Goal: Task Accomplishment & Management: Use online tool/utility

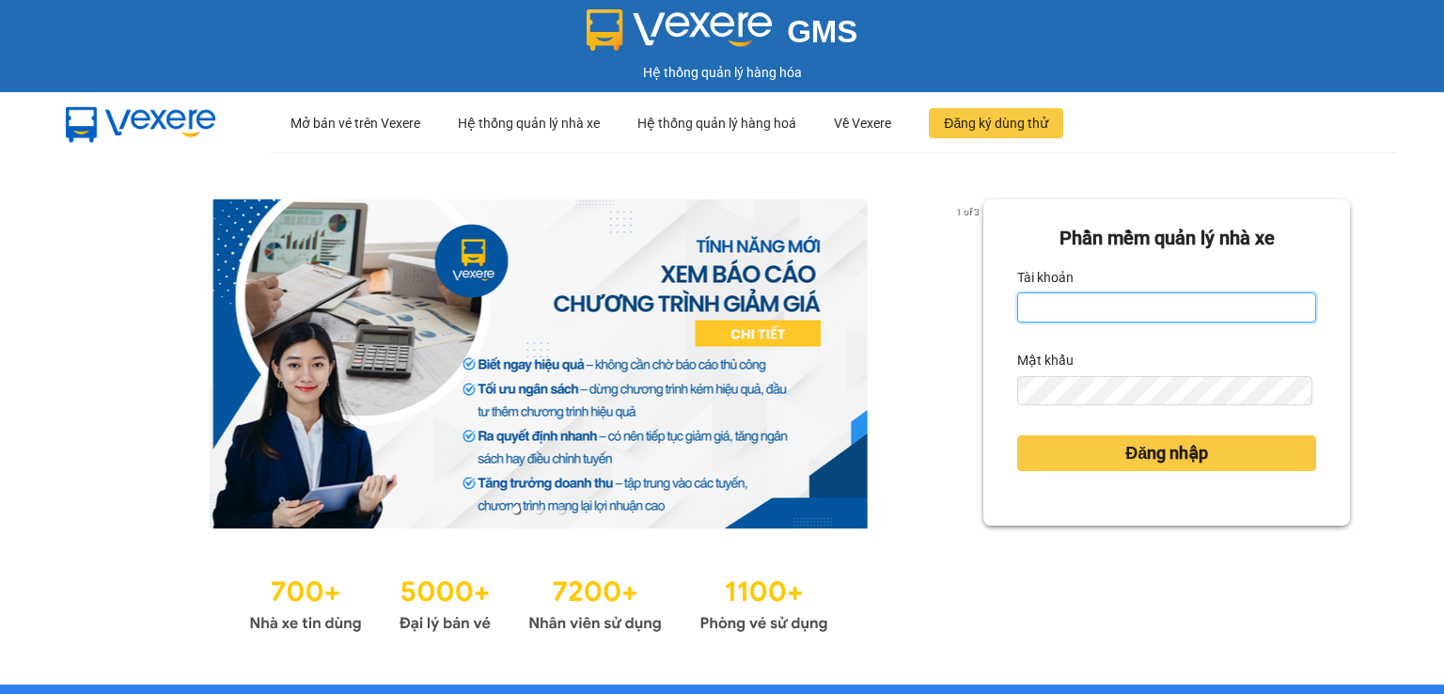
click at [1040, 303] on input "Tài khoản" at bounding box center [1166, 307] width 299 height 30
type input "thanhttl.thoidai"
click at [1017, 435] on button "Đăng nhập" at bounding box center [1166, 453] width 299 height 36
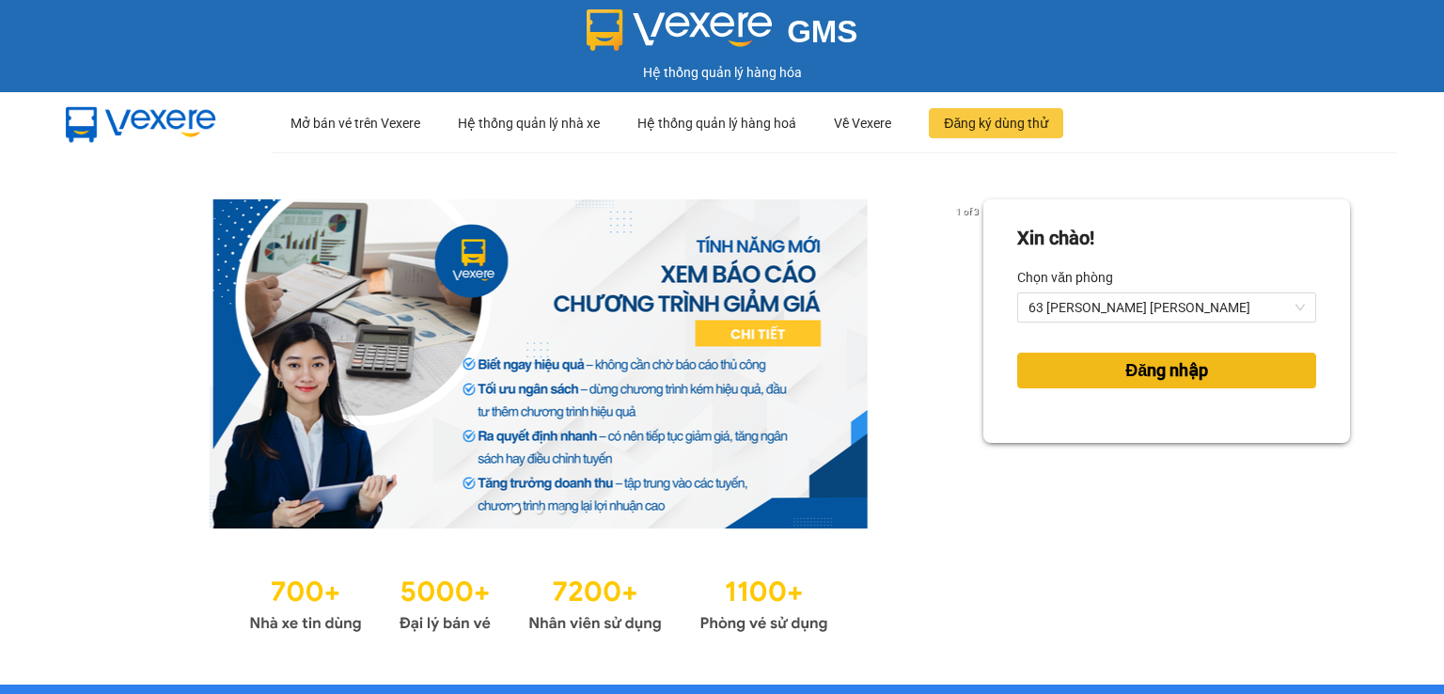
click at [1083, 376] on button "Đăng nhập" at bounding box center [1166, 370] width 299 height 36
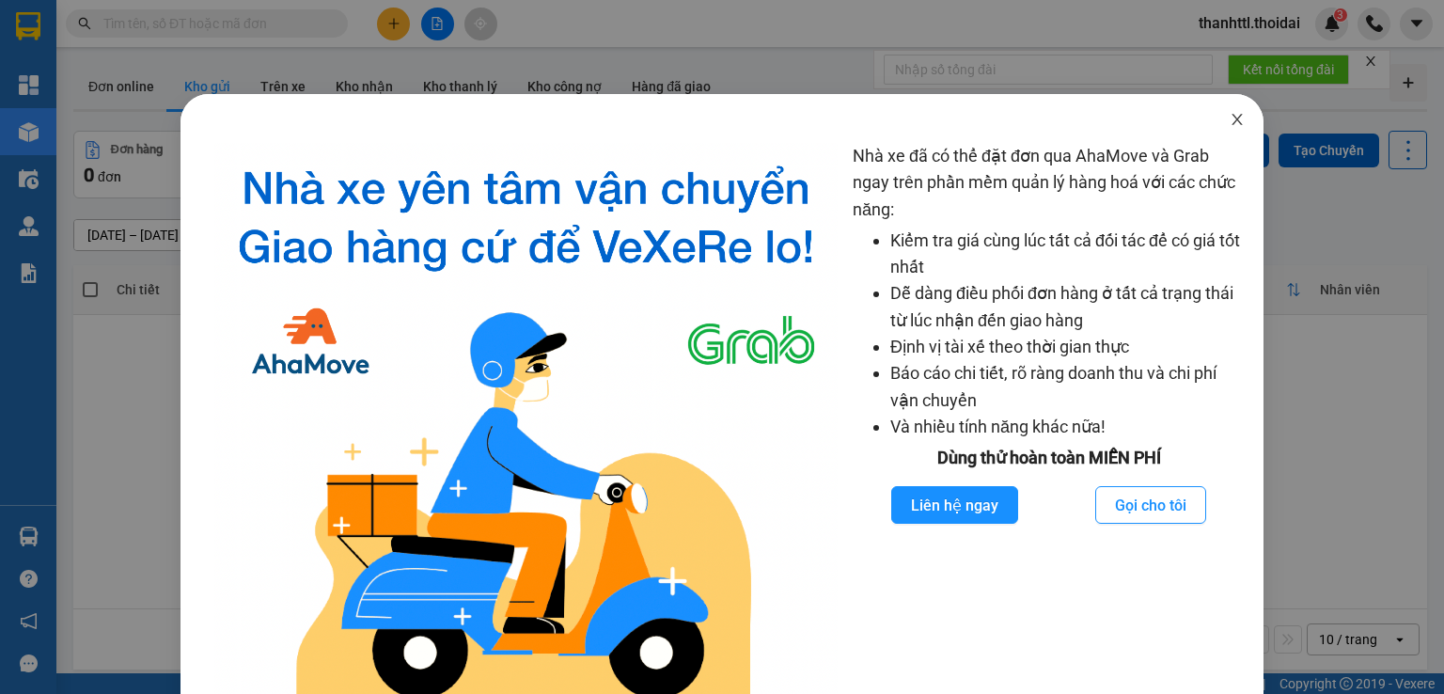
click at [1234, 122] on span "Close" at bounding box center [1237, 120] width 53 height 53
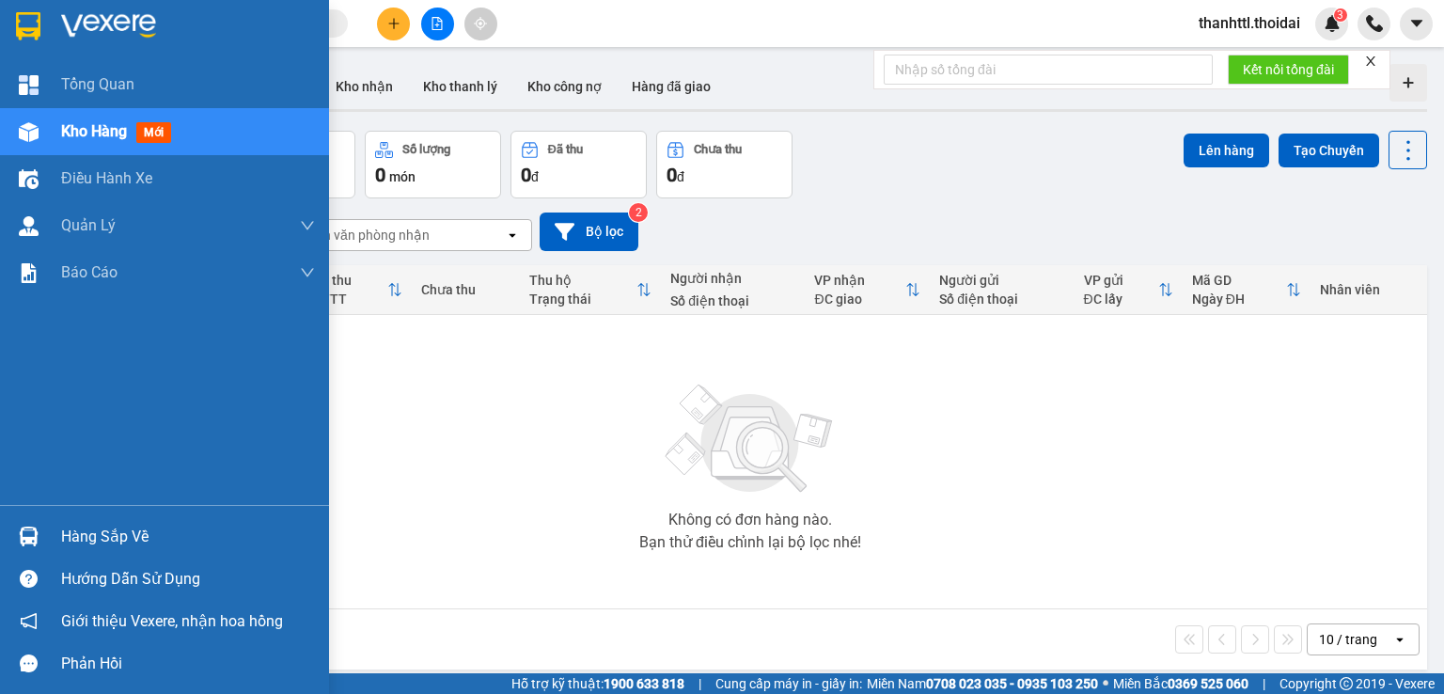
drag, startPoint x: 116, startPoint y: 539, endPoint x: 501, endPoint y: 484, distance: 389.2
click at [124, 539] on div "Hàng sắp về" at bounding box center [188, 537] width 254 height 28
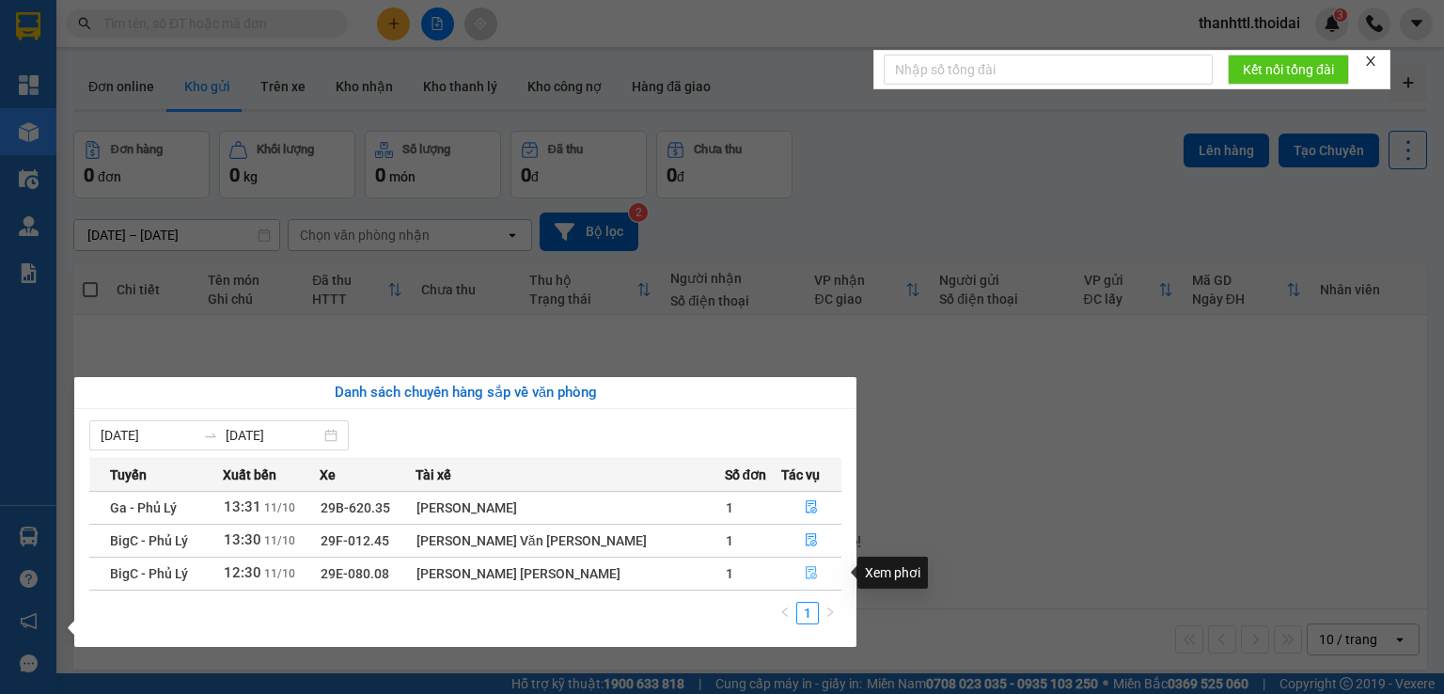
click at [805, 569] on icon "file-done" at bounding box center [811, 572] width 13 height 13
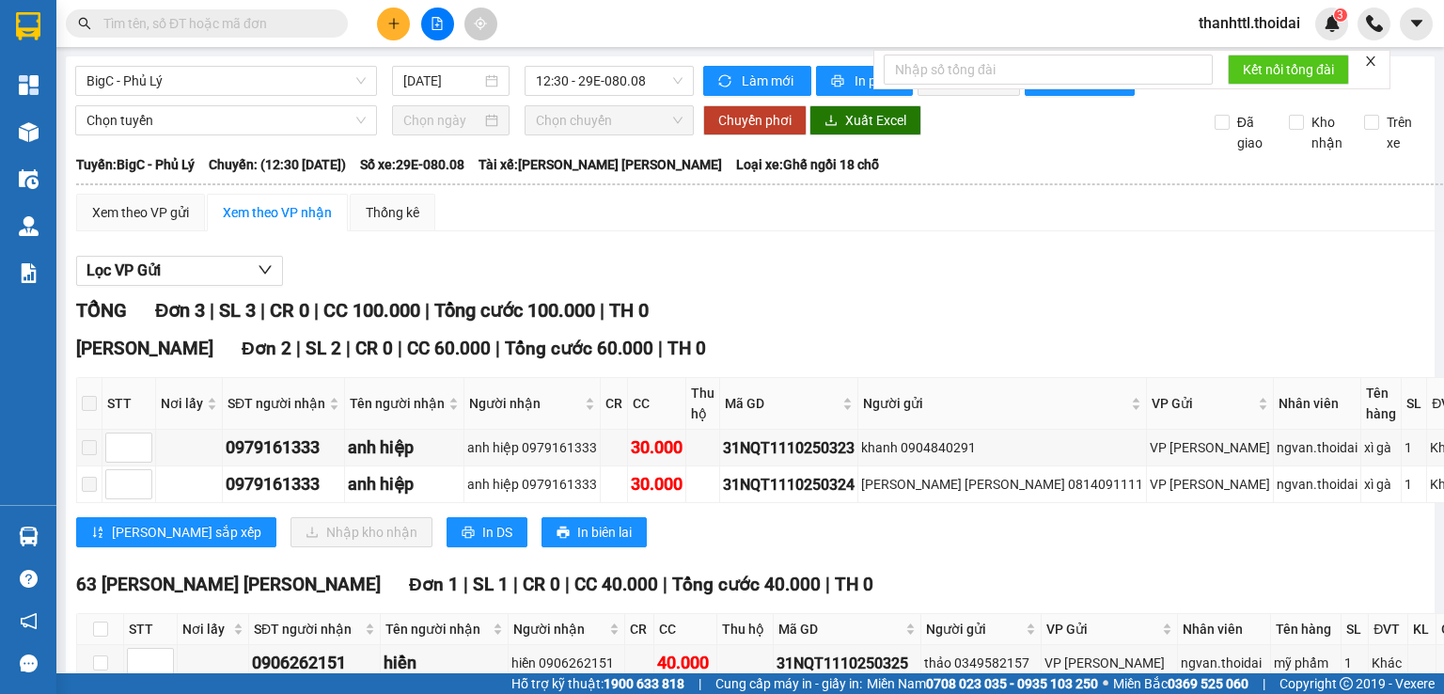
scroll to position [164, 0]
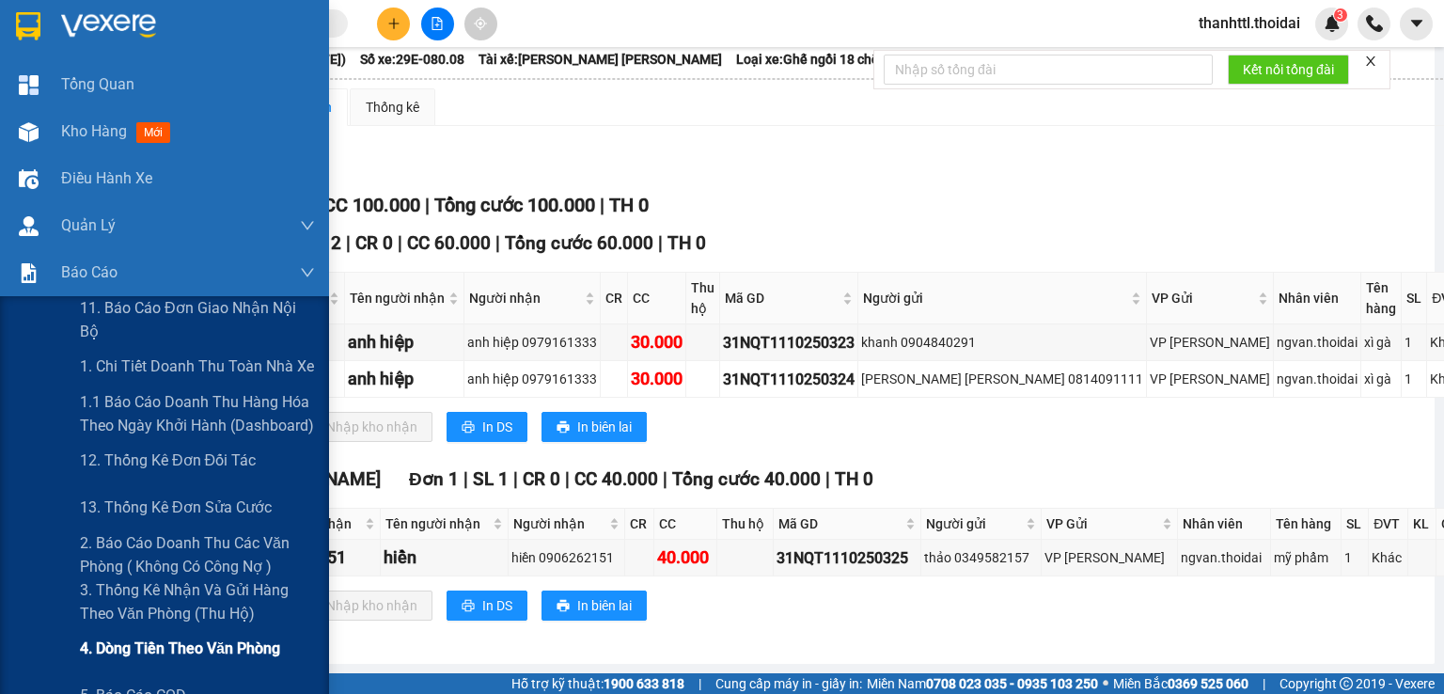
click at [159, 644] on span "4. Dòng tiền theo văn phòng" at bounding box center [180, 647] width 200 height 23
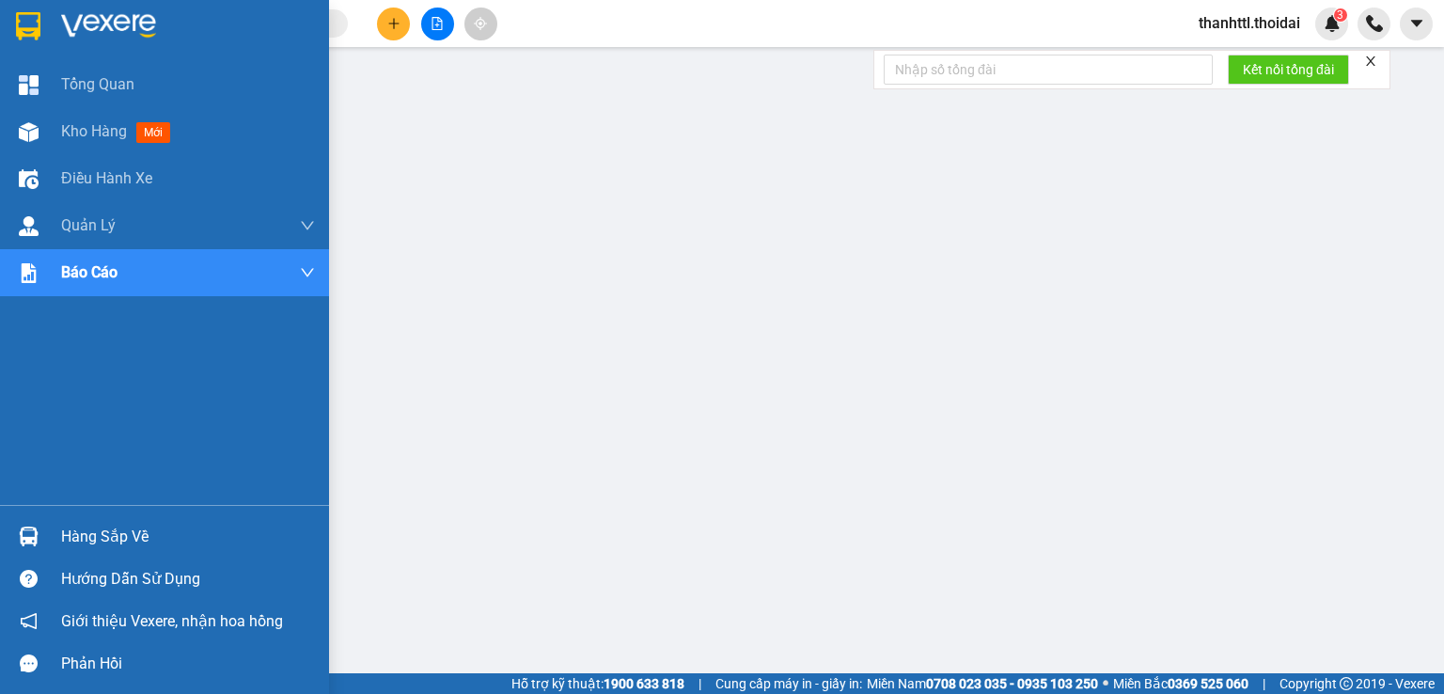
click at [68, 540] on div "Hàng sắp về" at bounding box center [188, 537] width 254 height 28
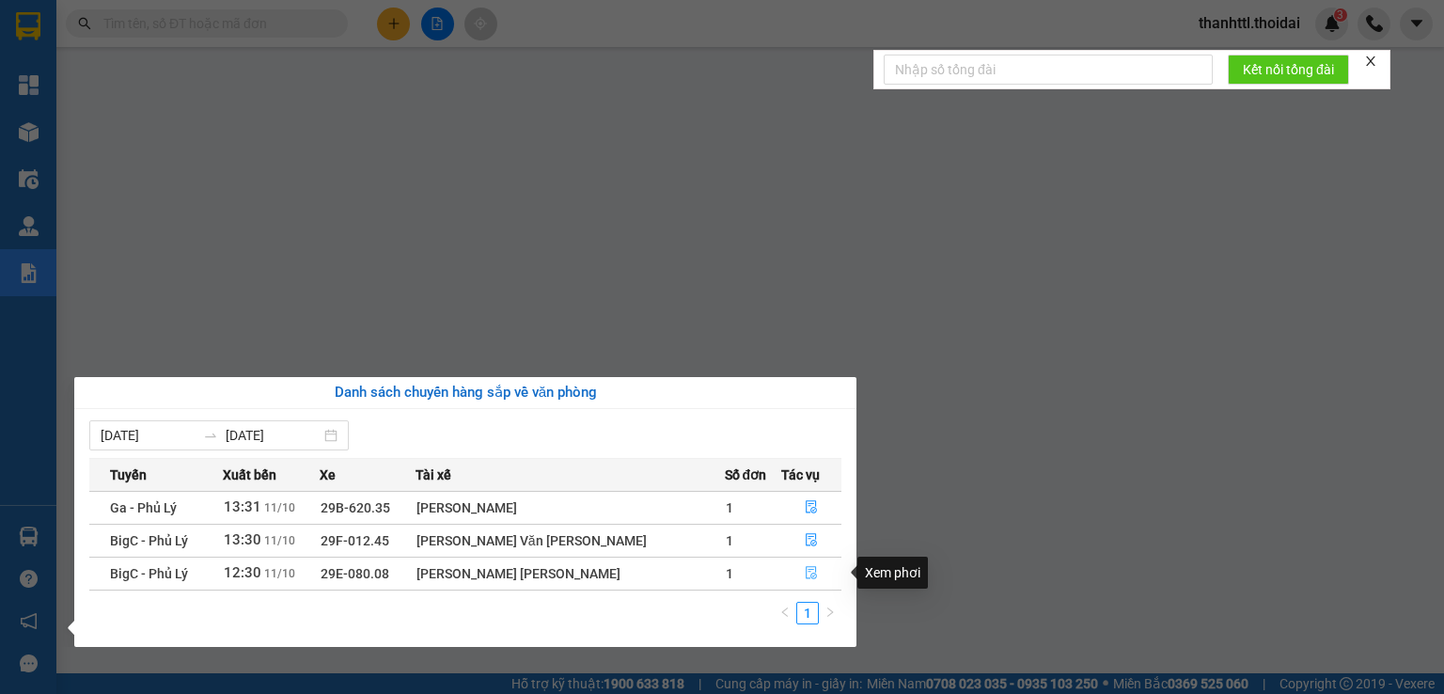
click at [807, 570] on icon "file-done" at bounding box center [811, 572] width 13 height 13
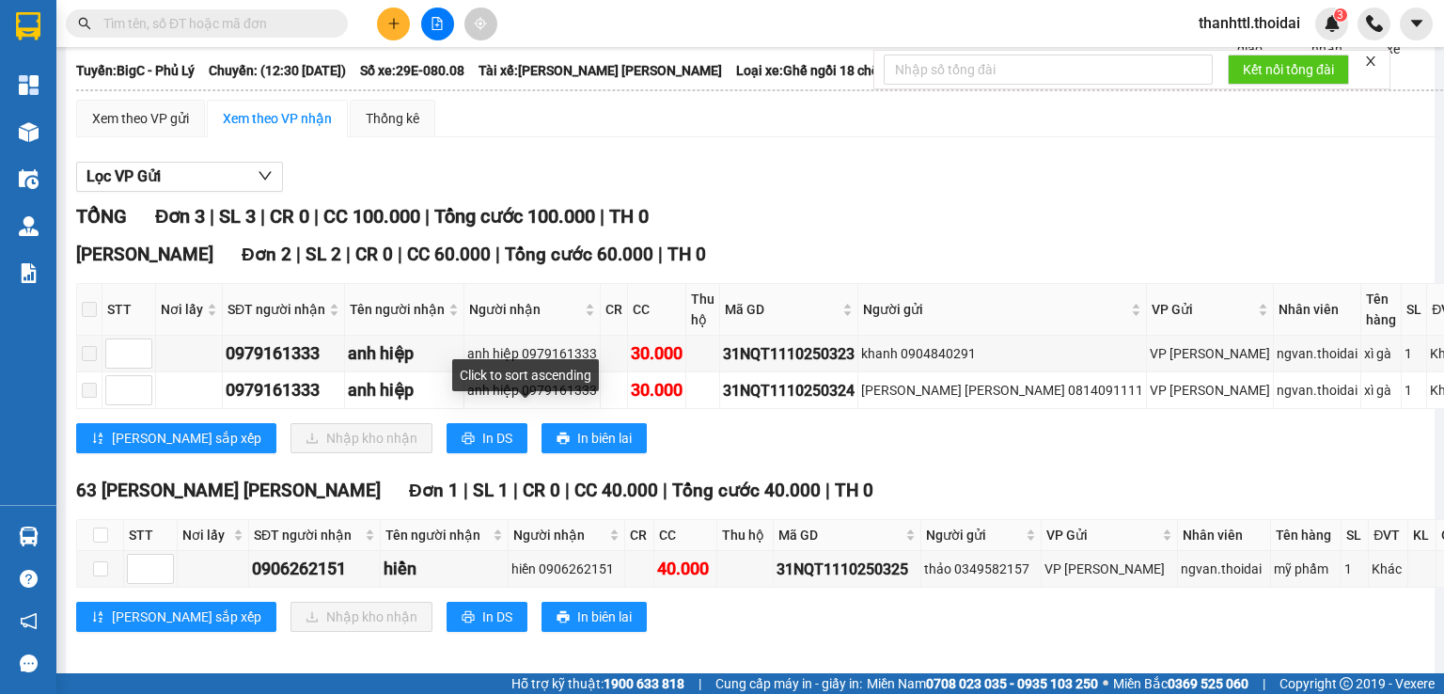
scroll to position [164, 0]
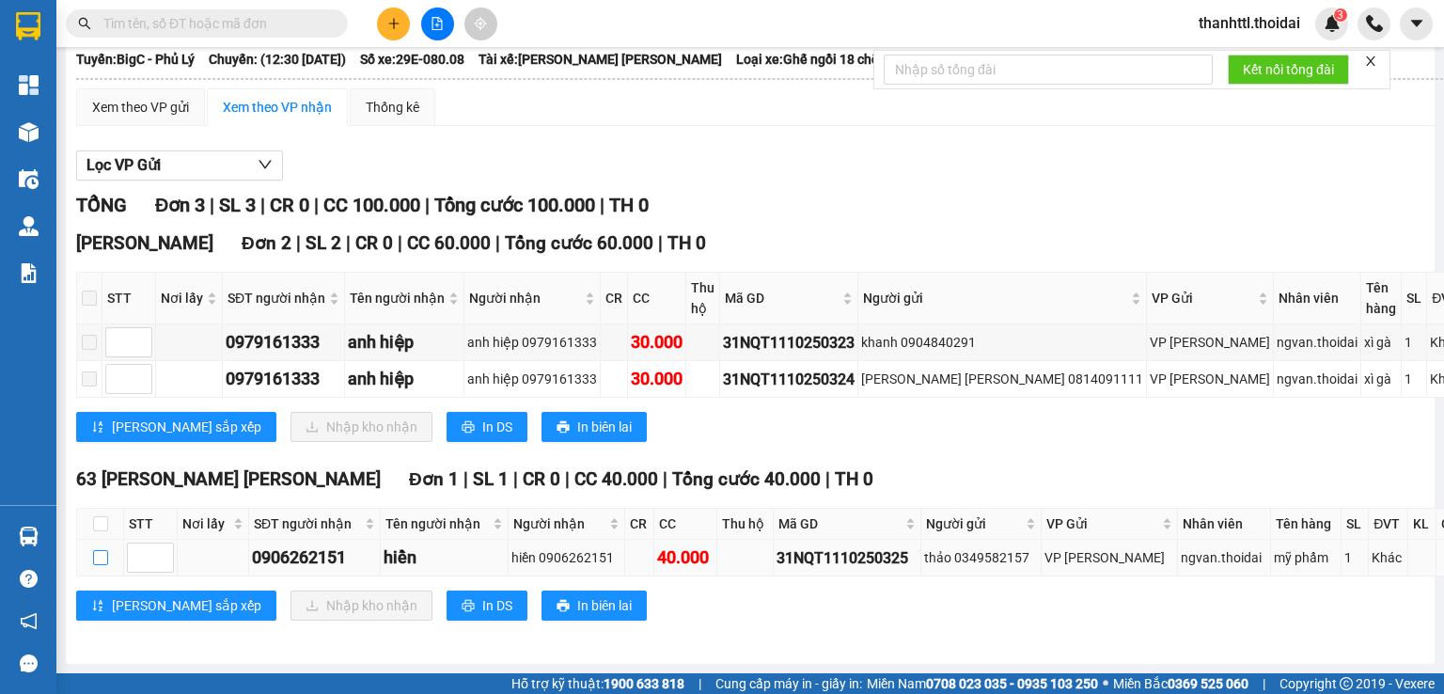
click at [100, 550] on input "checkbox" at bounding box center [100, 557] width 15 height 15
checkbox input "true"
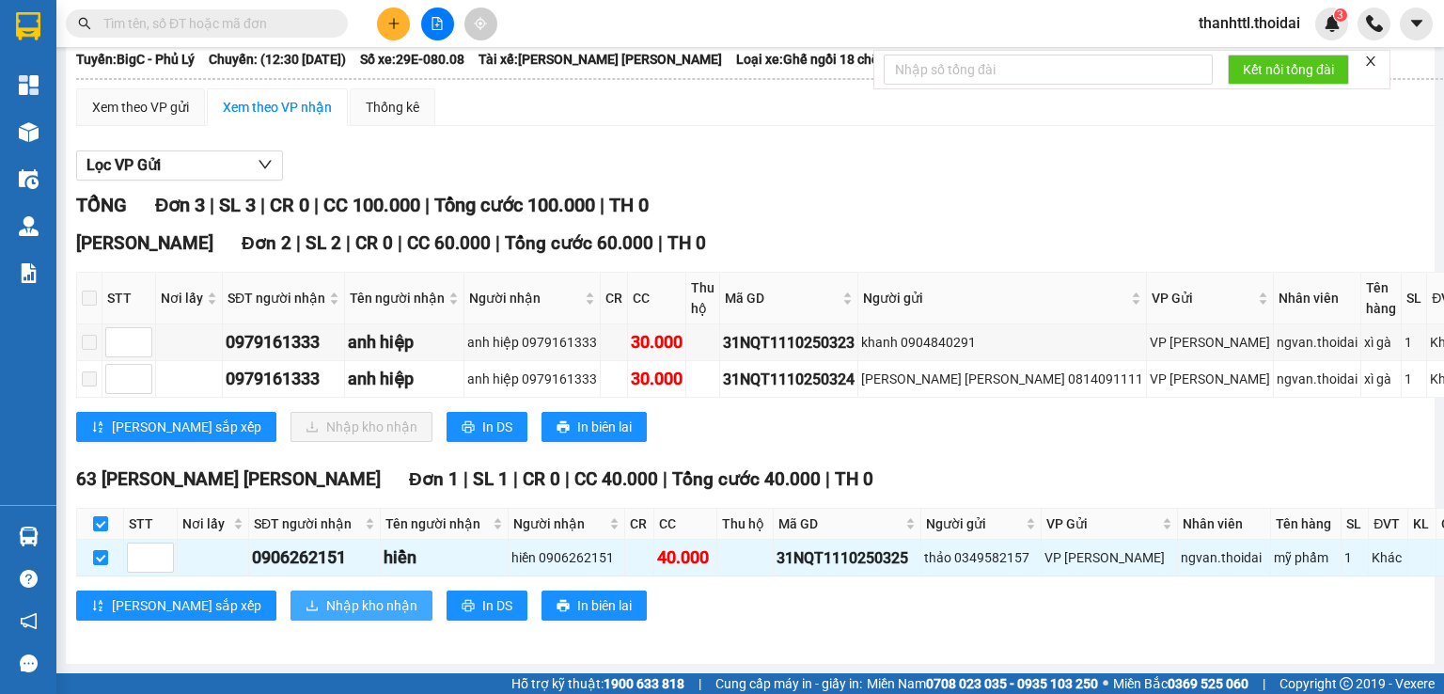
click at [326, 595] on span "Nhập kho nhận" at bounding box center [371, 605] width 91 height 21
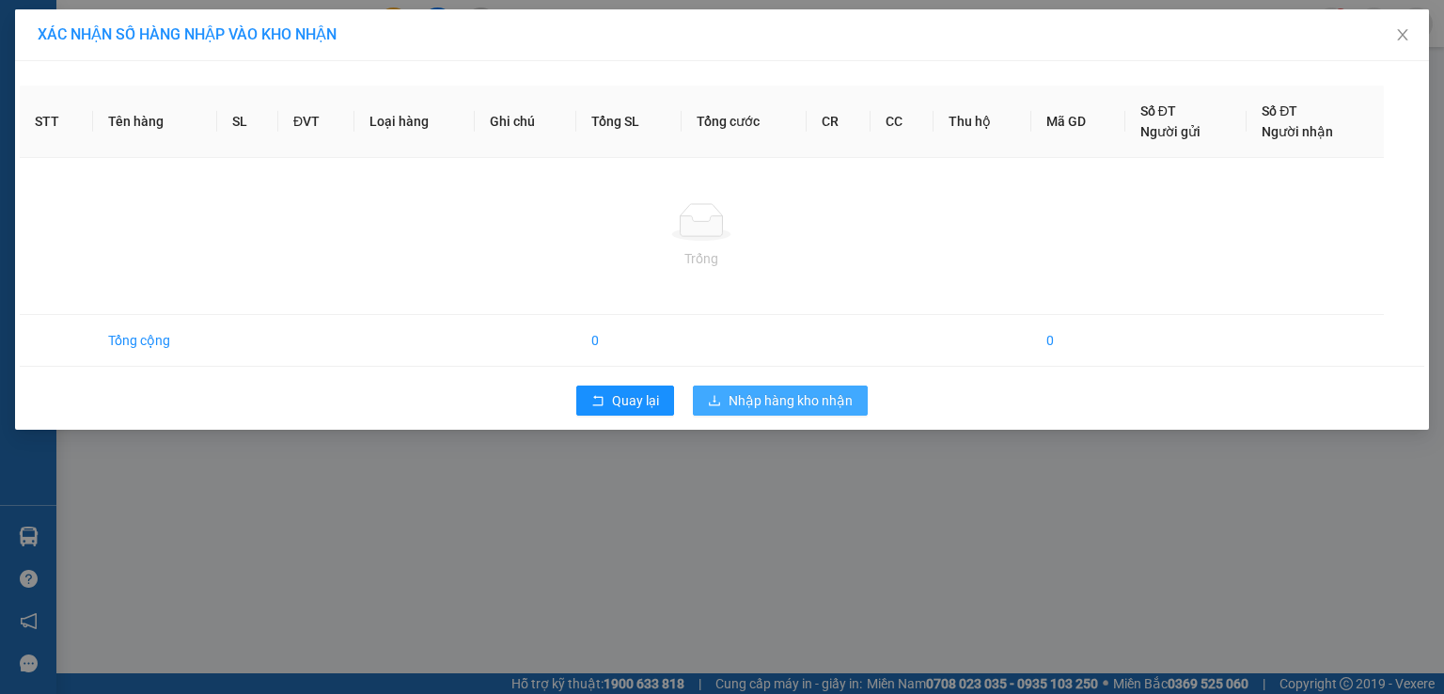
click at [777, 395] on span "Nhập hàng kho nhận" at bounding box center [790, 400] width 124 height 21
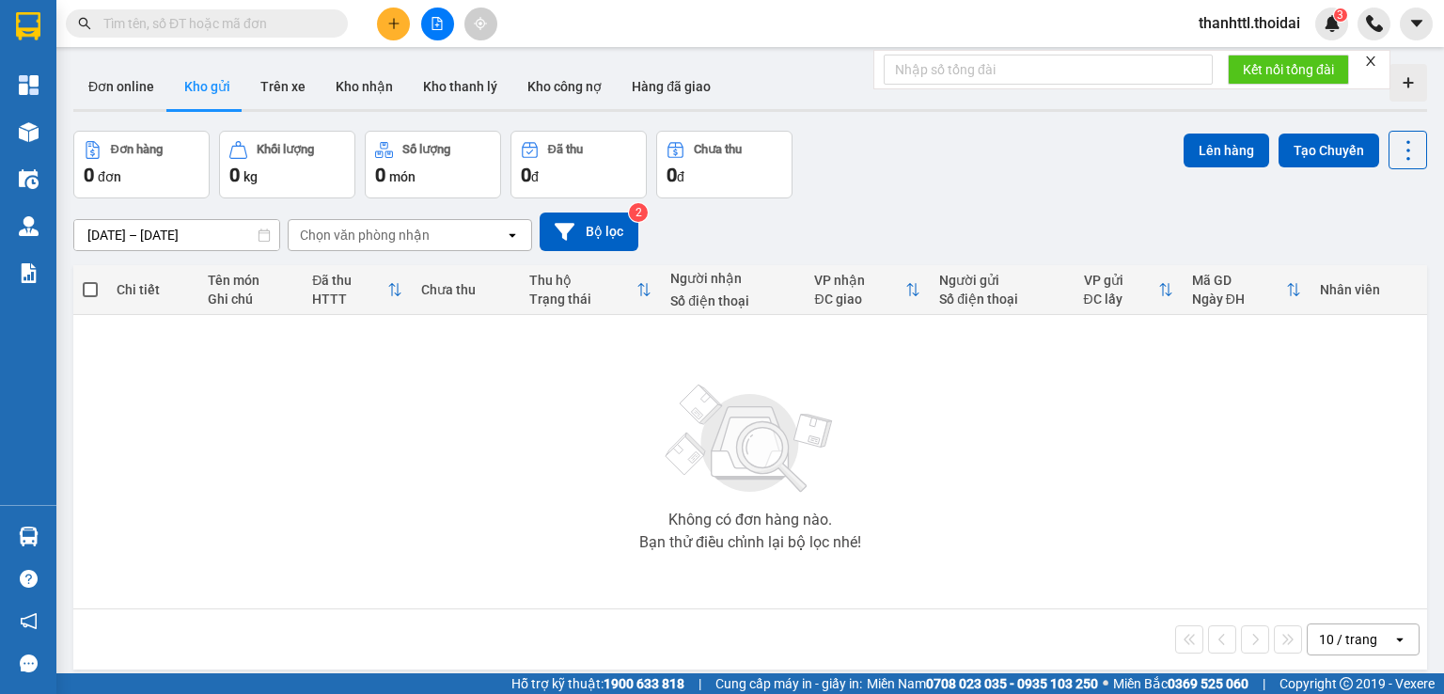
click at [186, 95] on button "Kho gửi" at bounding box center [207, 86] width 76 height 45
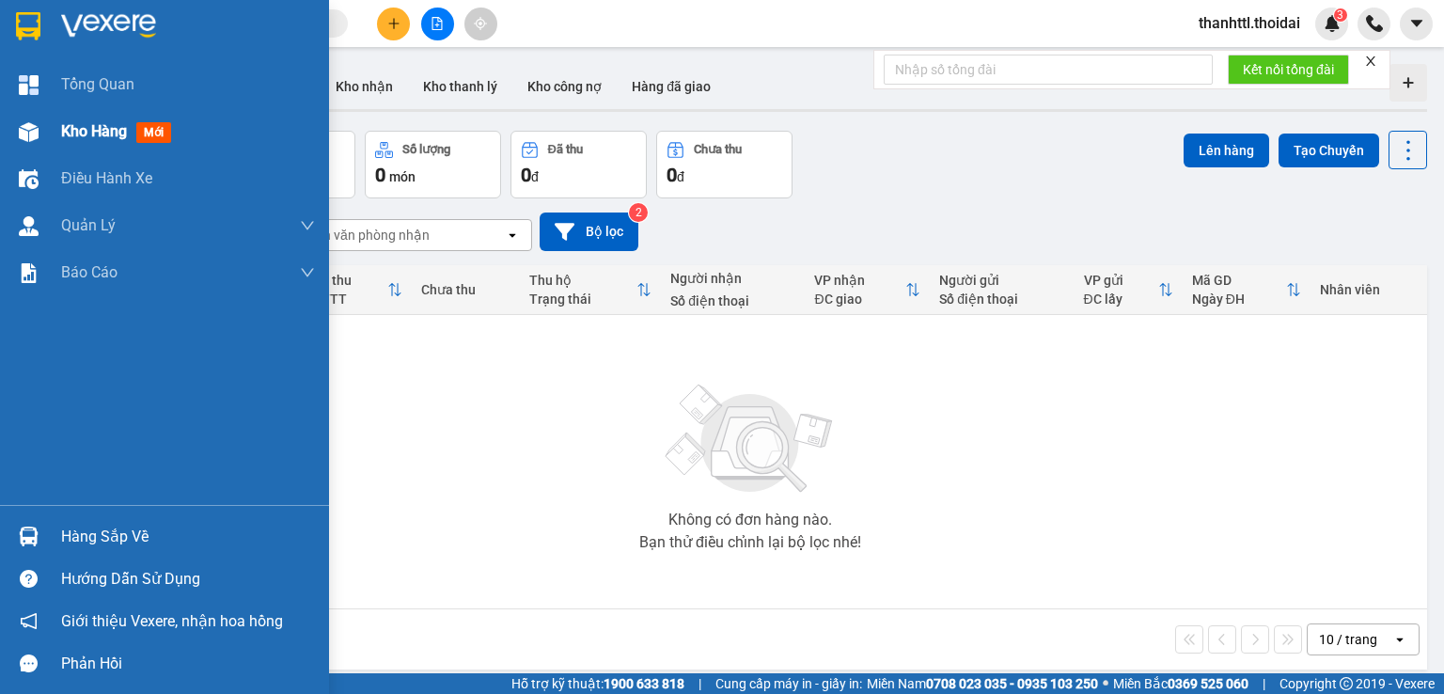
click at [93, 132] on span "Kho hàng" at bounding box center [94, 131] width 66 height 18
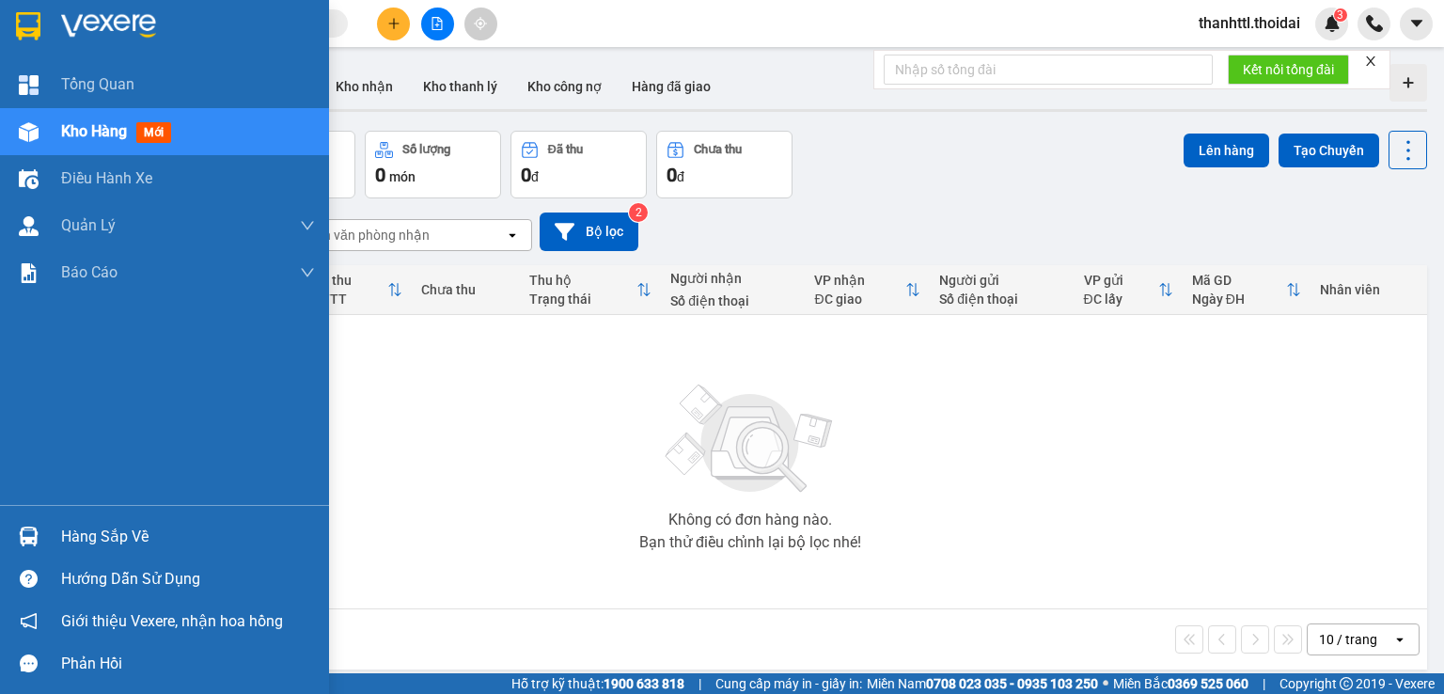
click at [96, 531] on div "Hàng sắp về" at bounding box center [188, 537] width 254 height 28
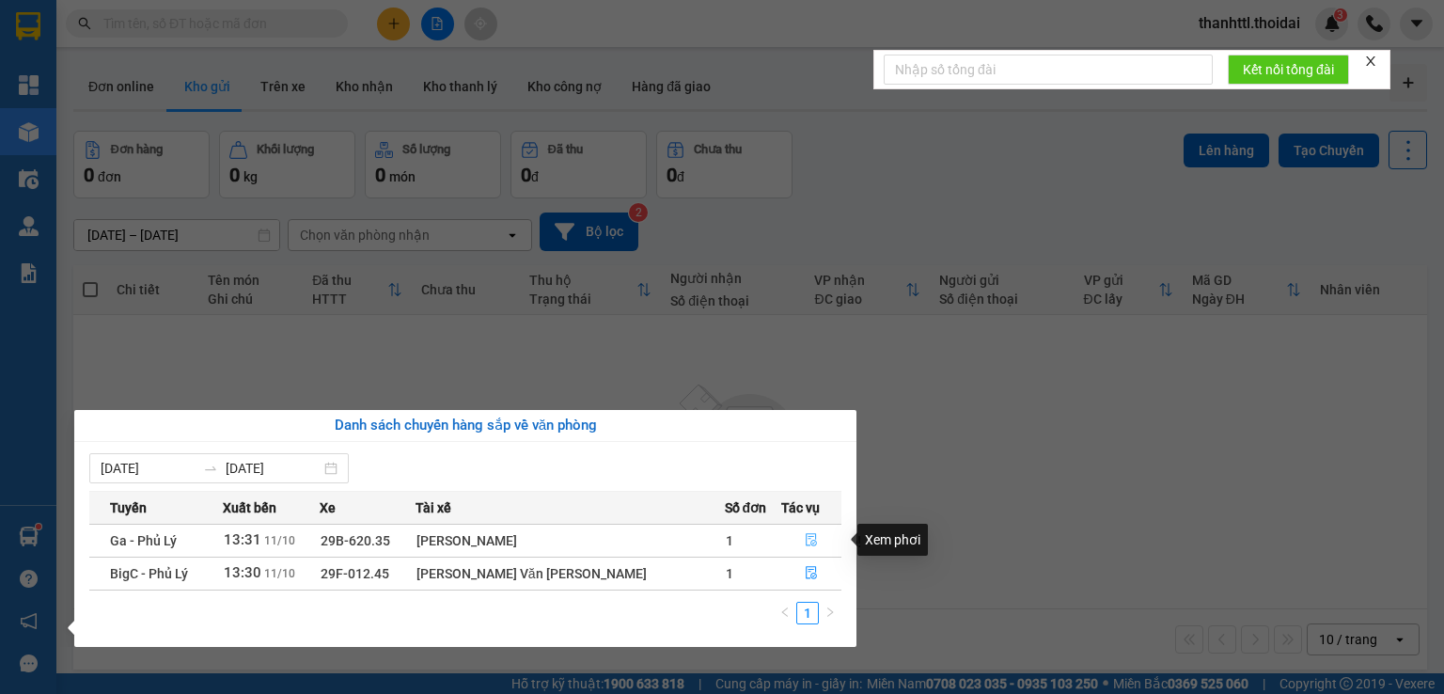
click at [806, 540] on icon "file-done" at bounding box center [811, 540] width 11 height 13
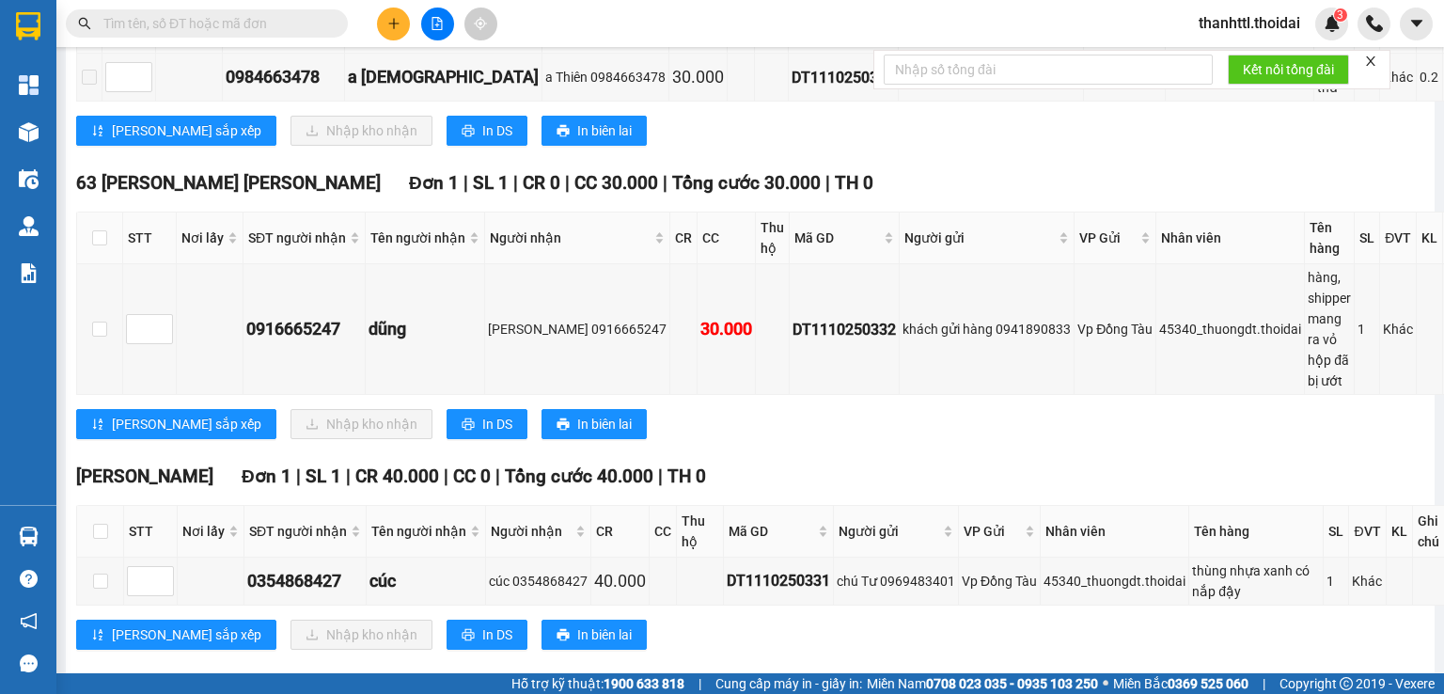
scroll to position [282, 0]
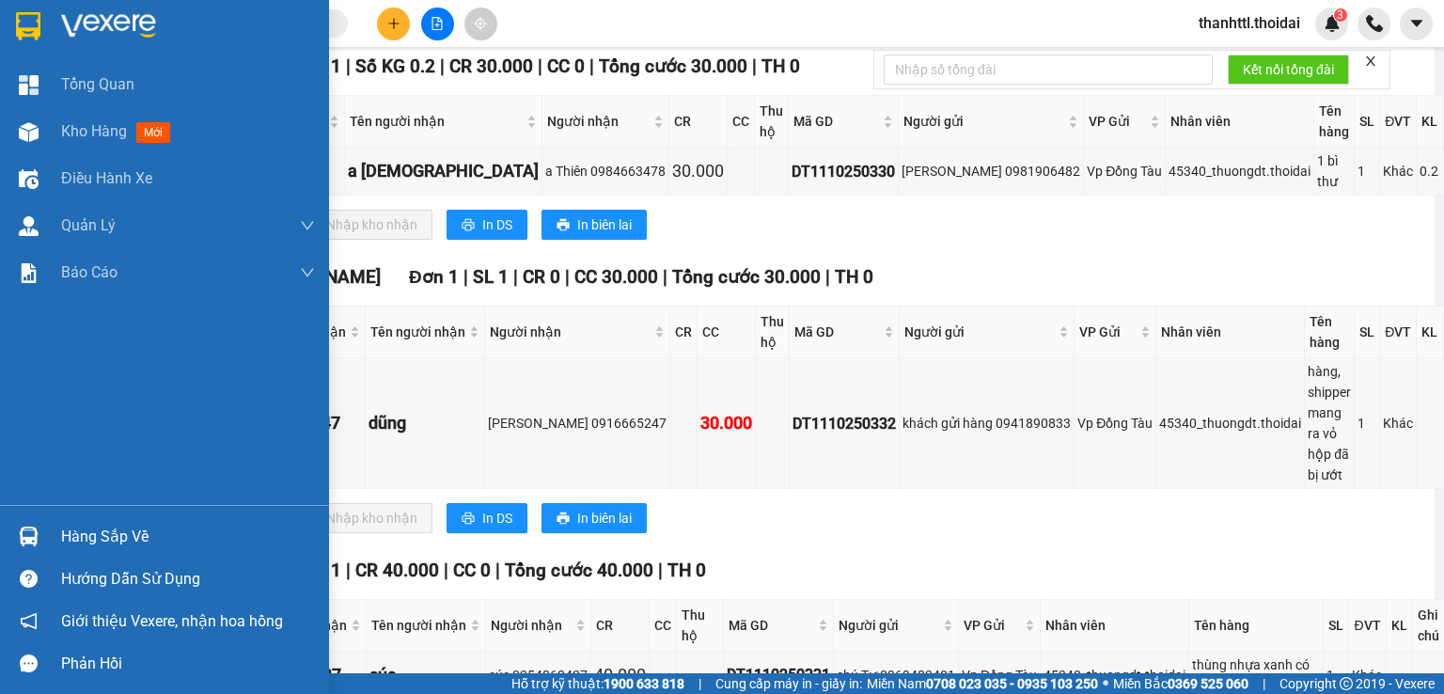
click at [85, 540] on div "Hàng sắp về" at bounding box center [188, 537] width 254 height 28
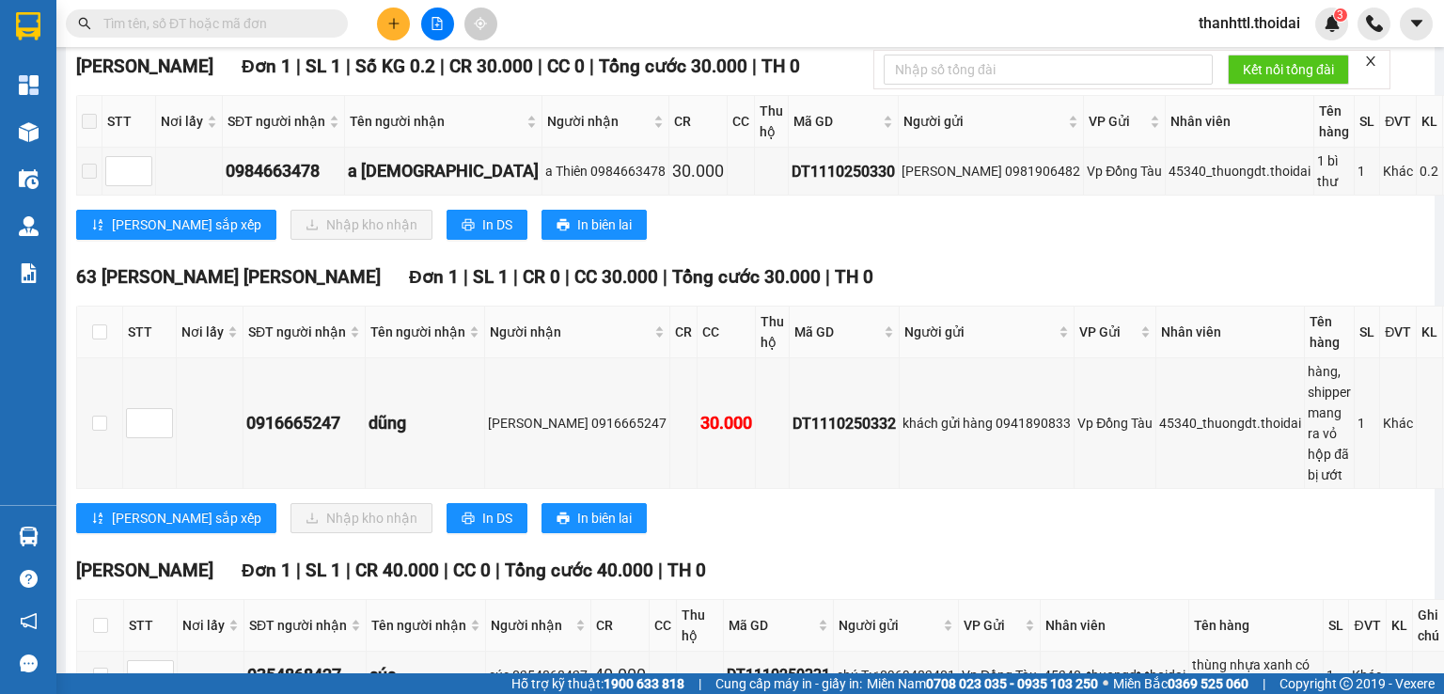
click at [848, 352] on section "Kết quả tìm kiếm ( 0 ) Bộ lọc No Data thanhttl.thoidai 3 Tổng Quan Kho hàng mới…" at bounding box center [722, 347] width 1444 height 694
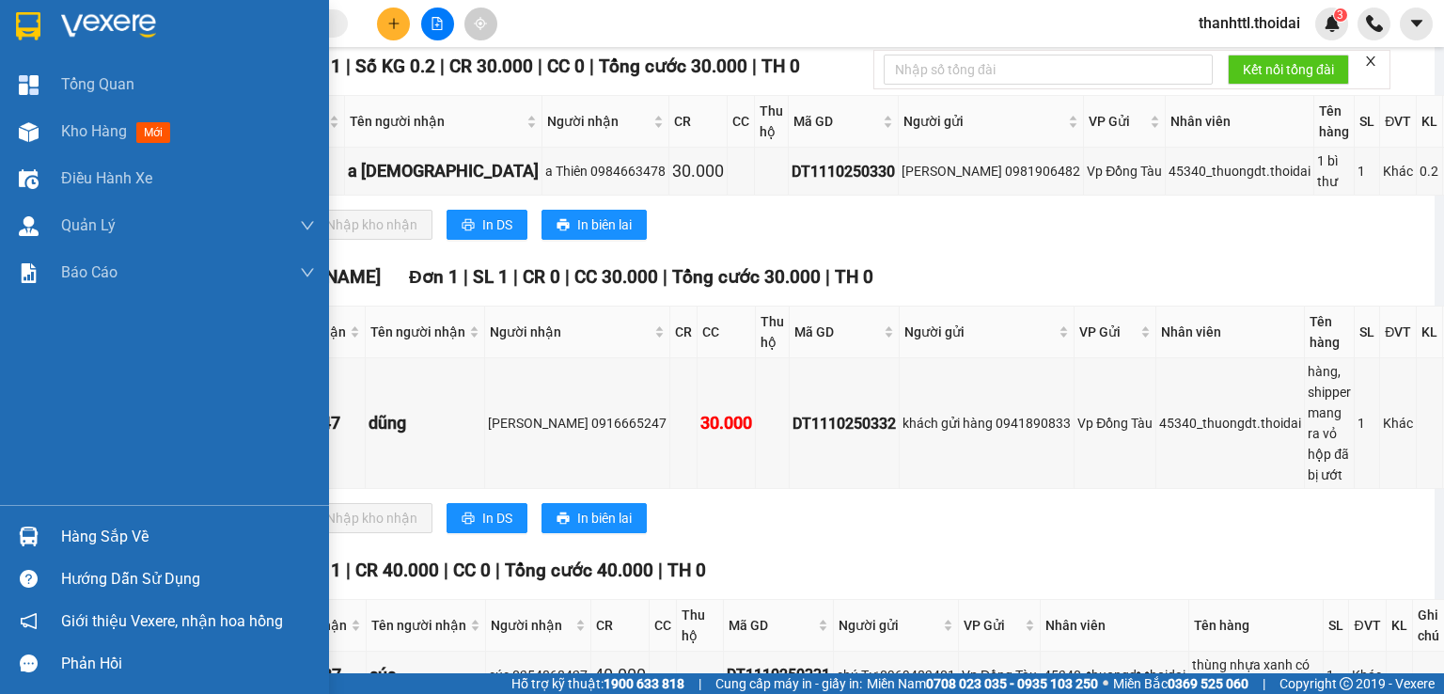
click at [101, 529] on div "Hàng sắp về" at bounding box center [188, 537] width 254 height 28
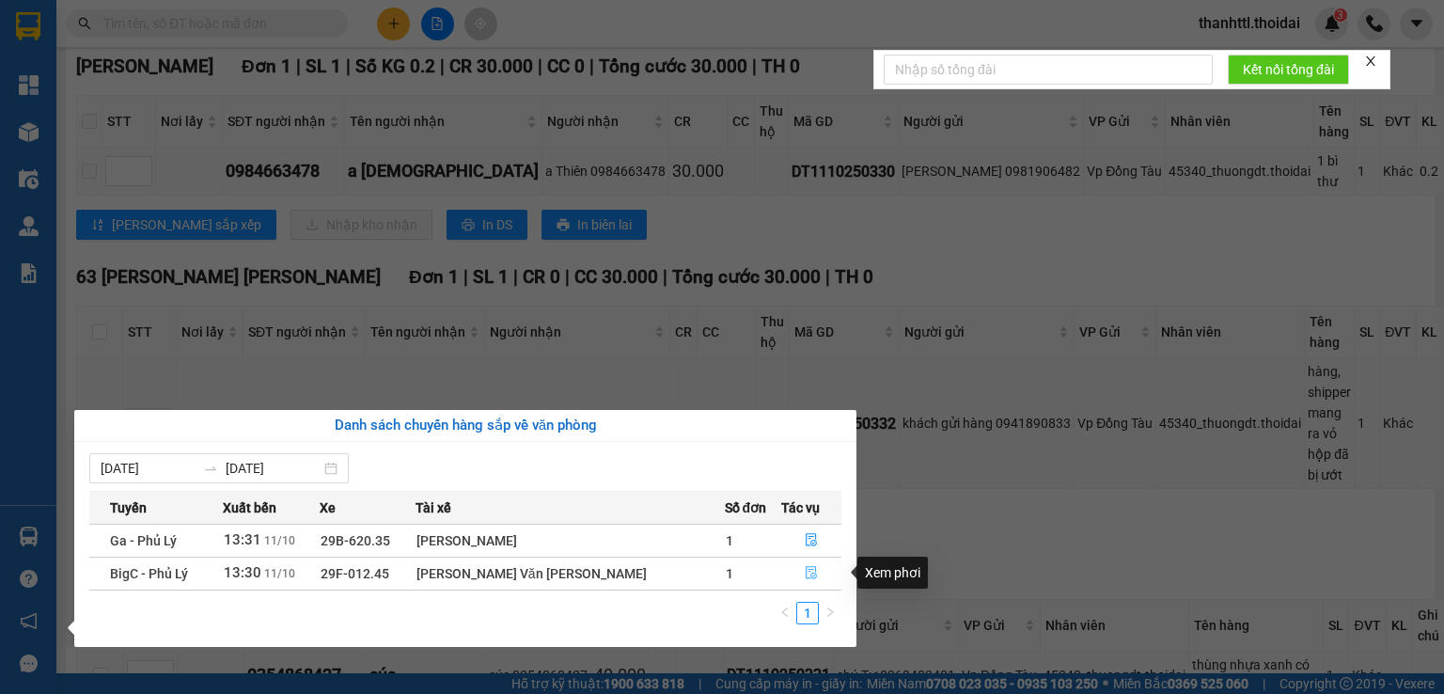
click at [805, 576] on icon "file-done" at bounding box center [811, 572] width 13 height 13
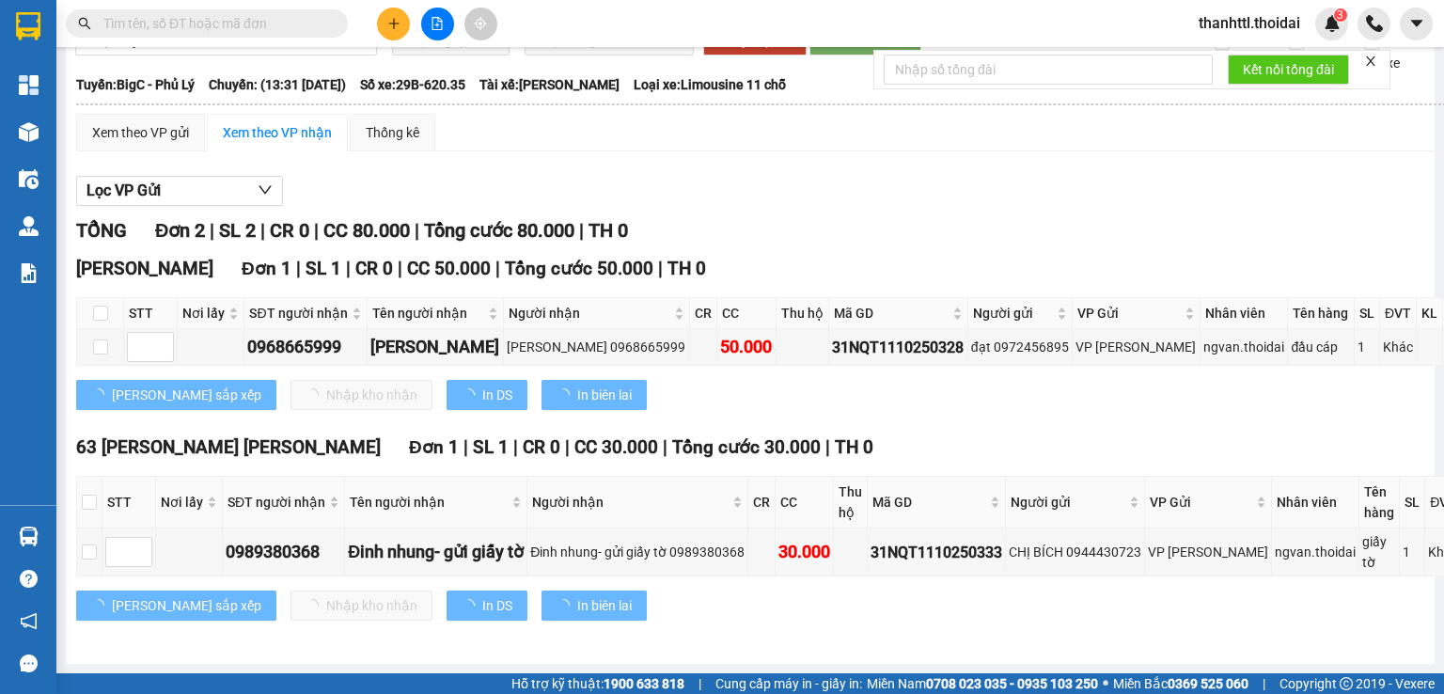
scroll to position [108, 0]
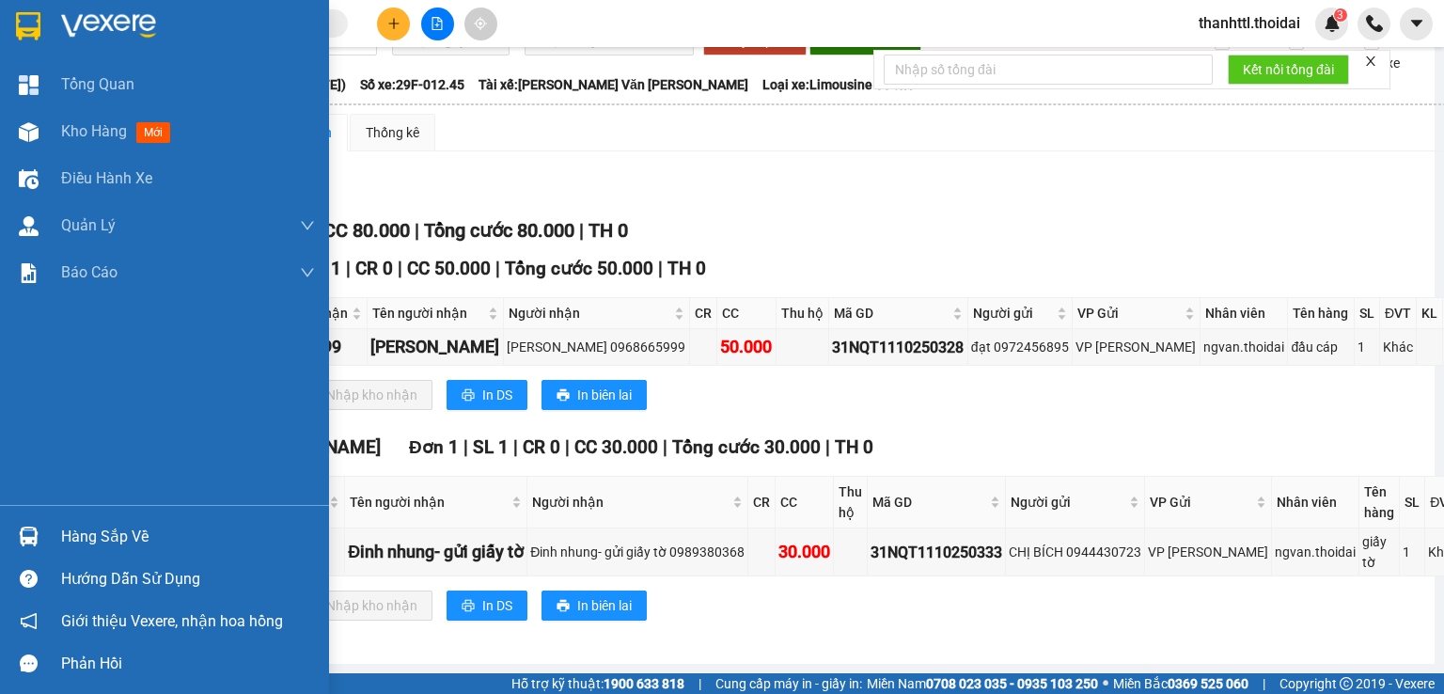
click at [96, 544] on div "Hàng sắp về" at bounding box center [188, 537] width 254 height 28
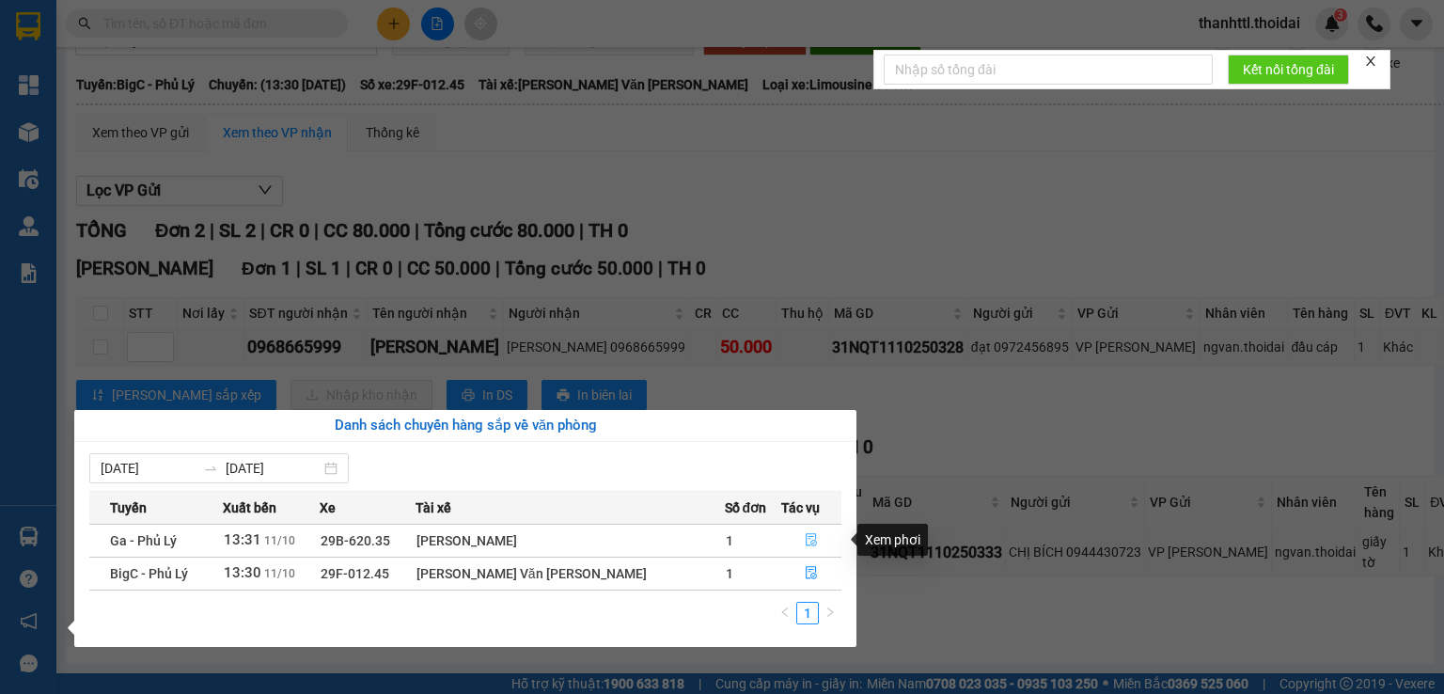
click at [806, 539] on icon "file-done" at bounding box center [811, 540] width 11 height 13
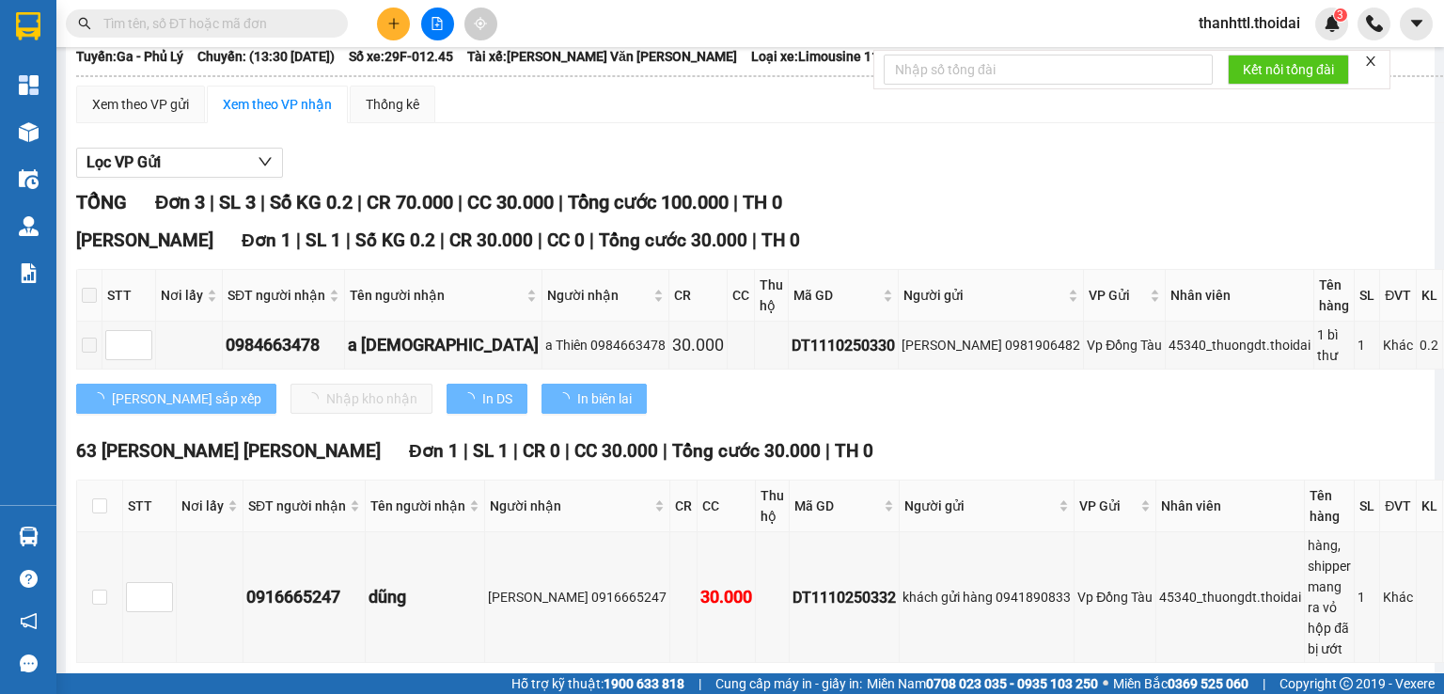
scroll to position [282, 0]
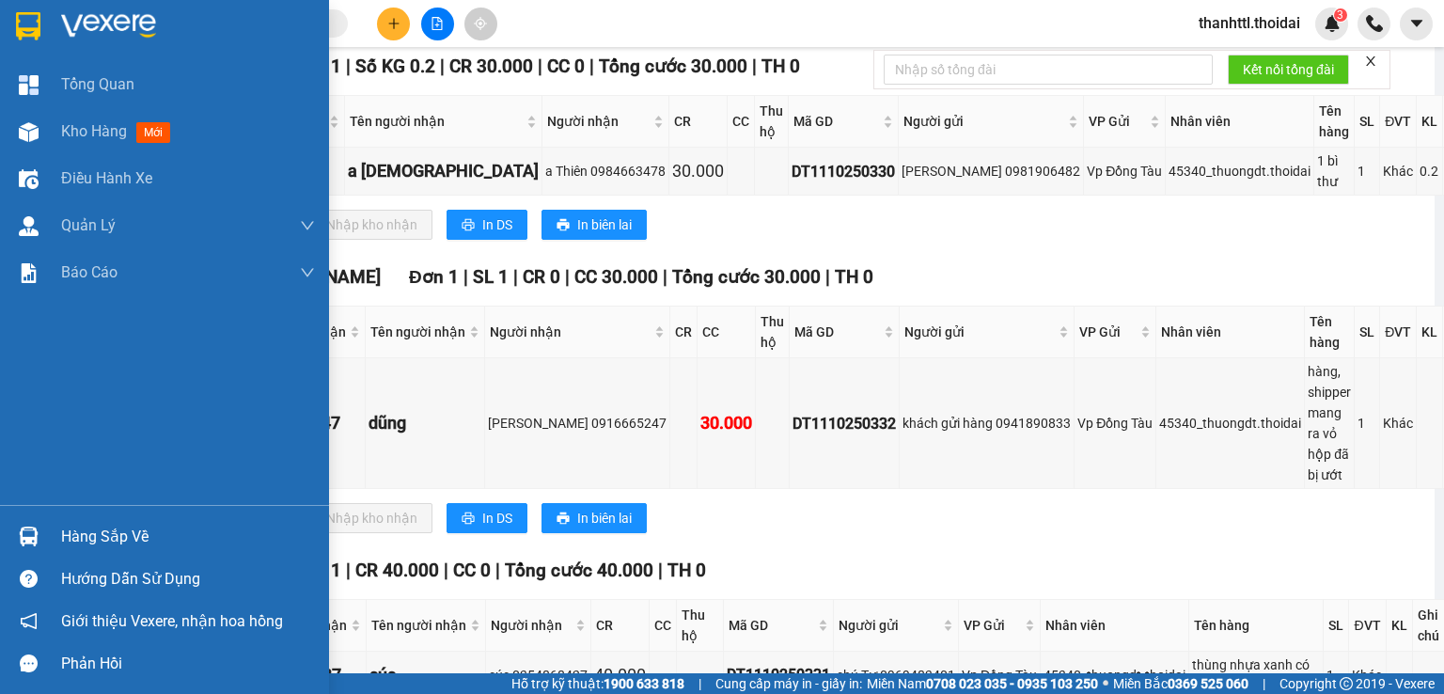
drag, startPoint x: 60, startPoint y: 539, endPoint x: 169, endPoint y: 519, distance: 110.8
click at [64, 539] on div "Hàng sắp về" at bounding box center [164, 536] width 329 height 42
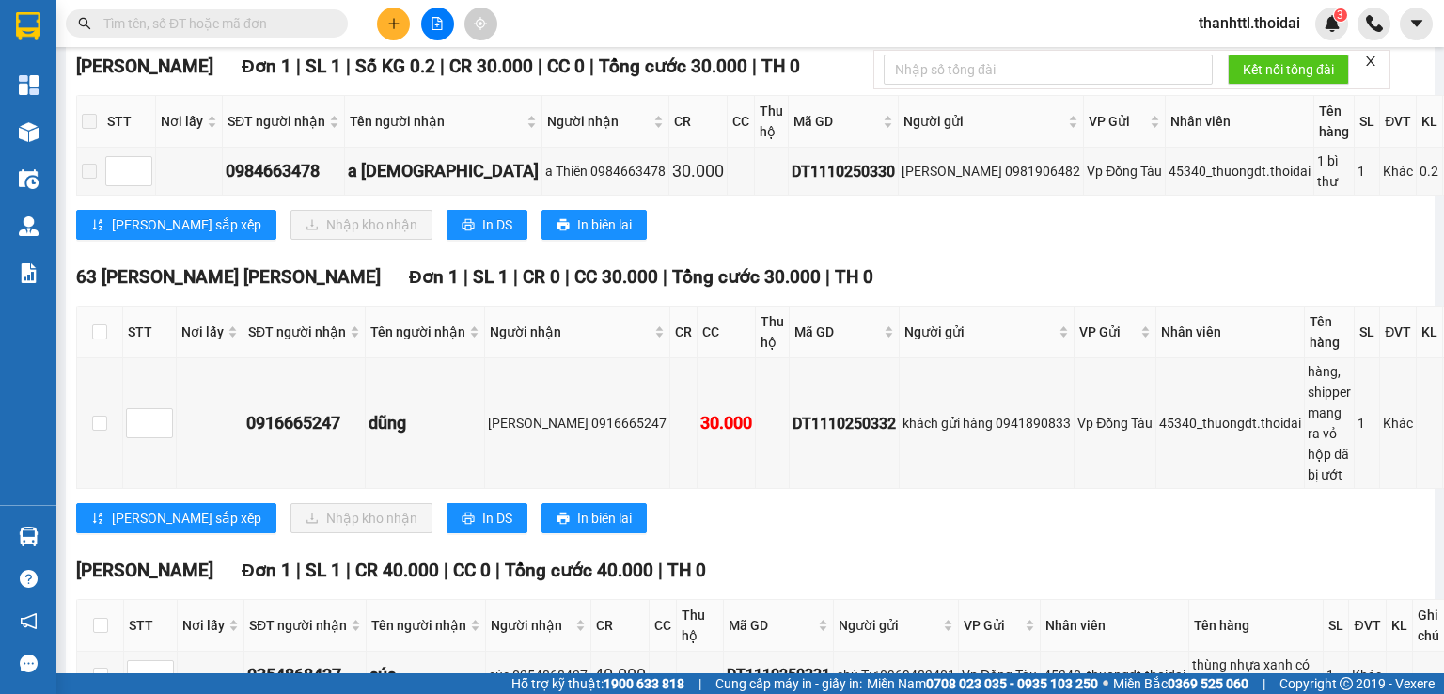
click at [835, 253] on section "Kết quả tìm kiếm ( 0 ) Bộ lọc No Data thanhttl.thoidai 3 Tổng Quan Kho hàng mới…" at bounding box center [722, 347] width 1444 height 694
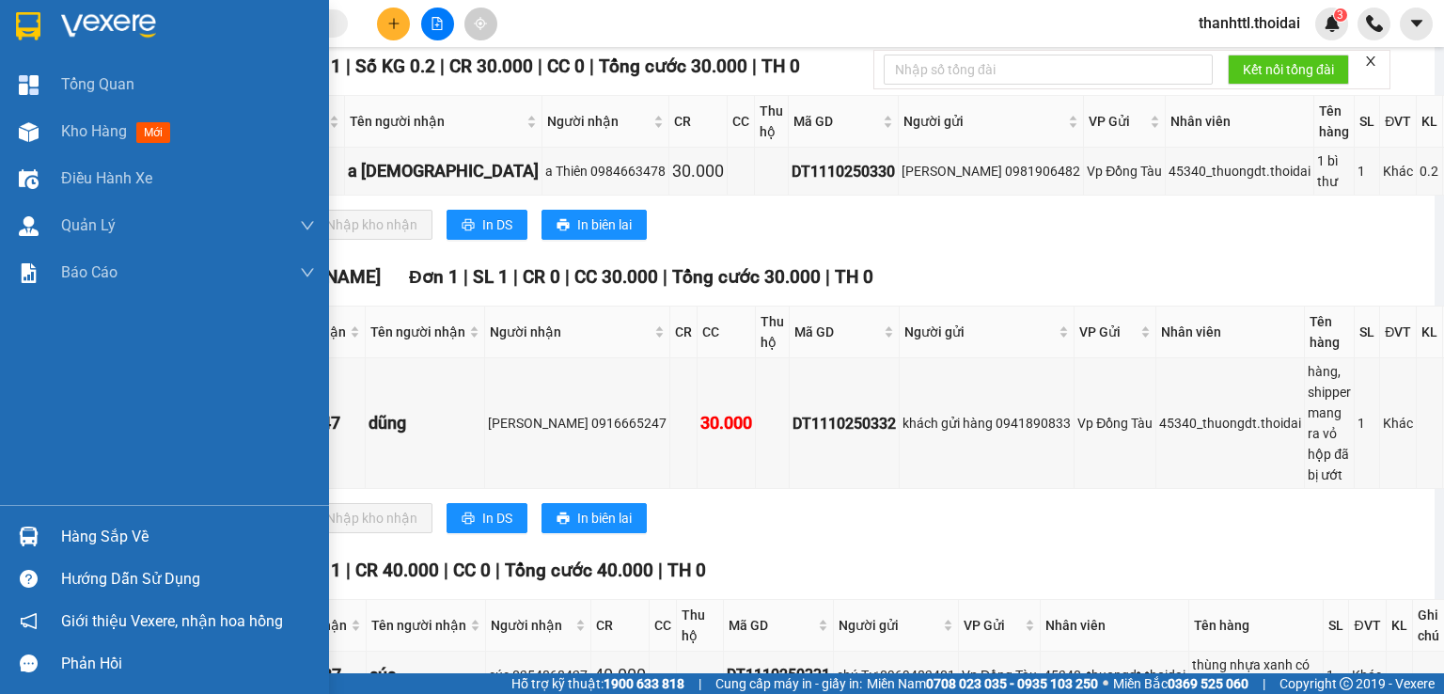
click at [63, 535] on div "Hàng sắp về" at bounding box center [188, 537] width 254 height 28
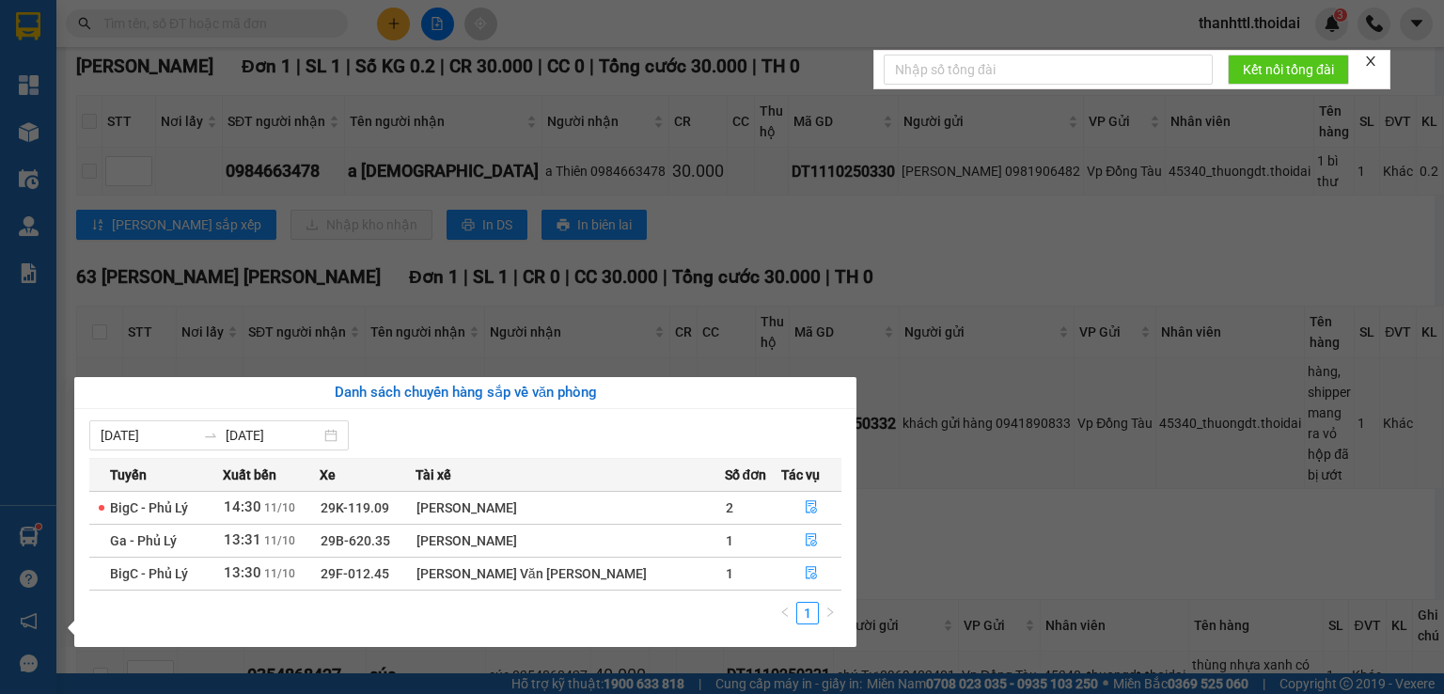
click at [854, 226] on section "Kết quả tìm kiếm ( 0 ) Bộ lọc No Data thanhttl.thoidai 3 Tổng Quan Kho hàng mới…" at bounding box center [722, 347] width 1444 height 694
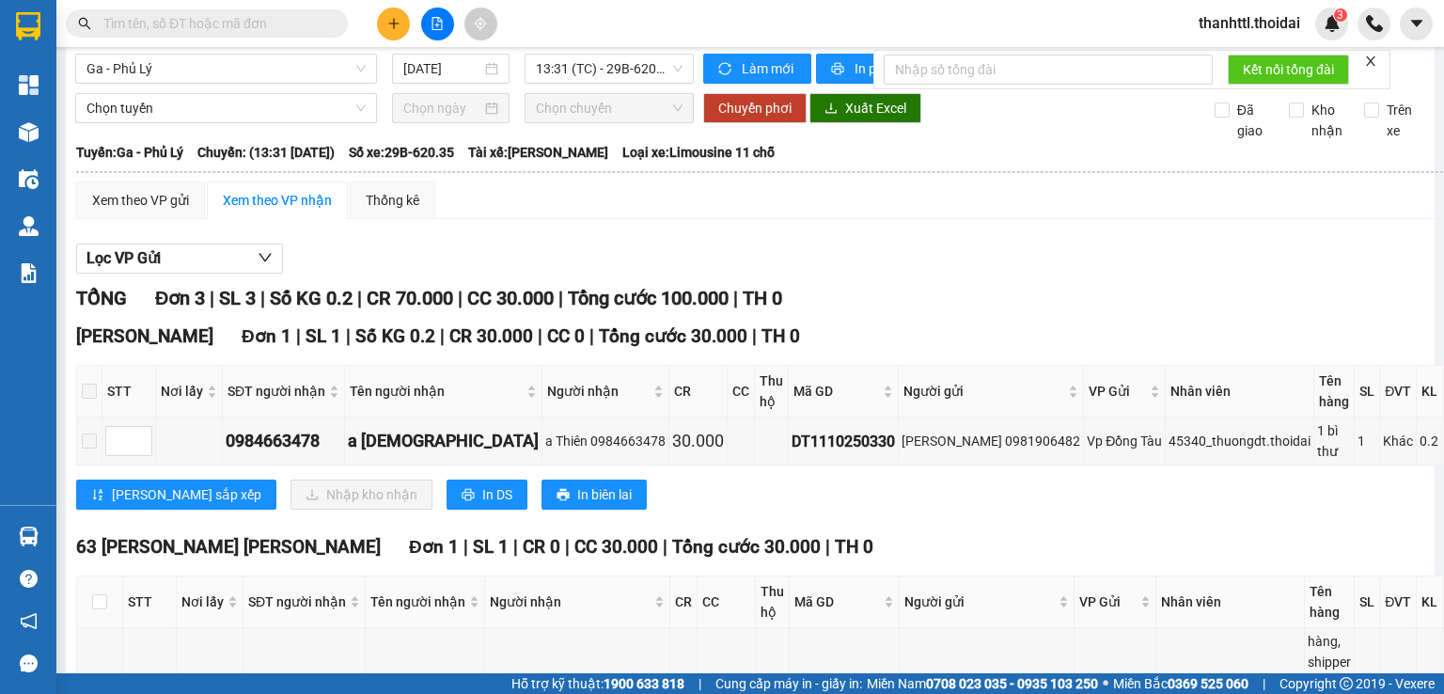
scroll to position [11, 0]
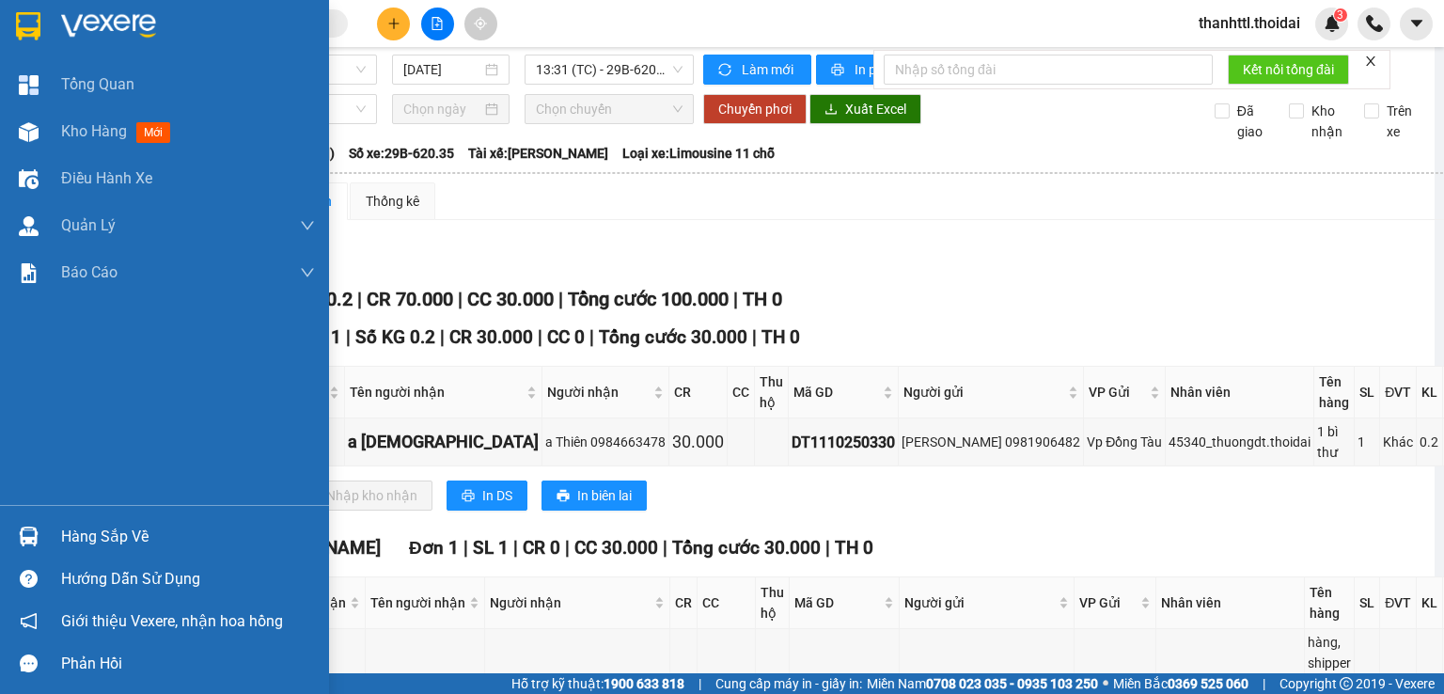
click at [104, 539] on div "Hàng sắp về" at bounding box center [188, 537] width 254 height 28
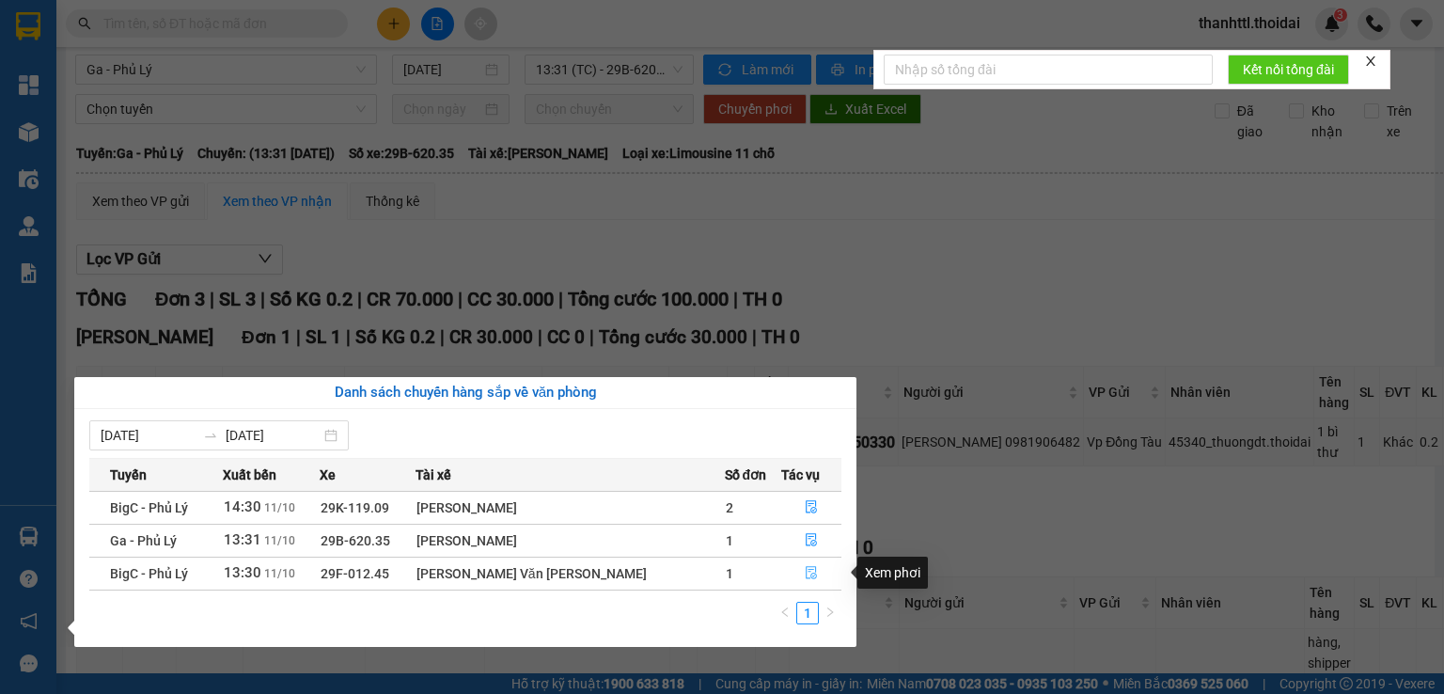
click at [805, 573] on icon "file-done" at bounding box center [811, 572] width 13 height 13
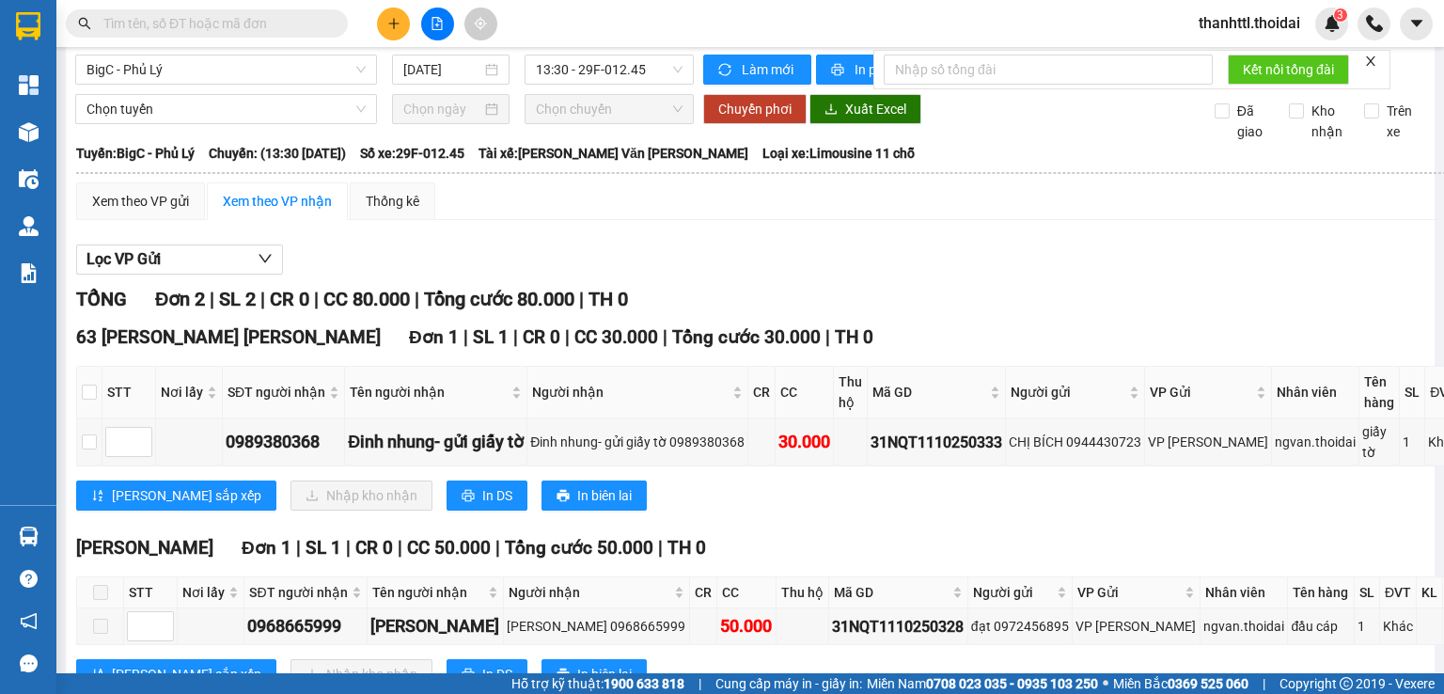
scroll to position [105, 0]
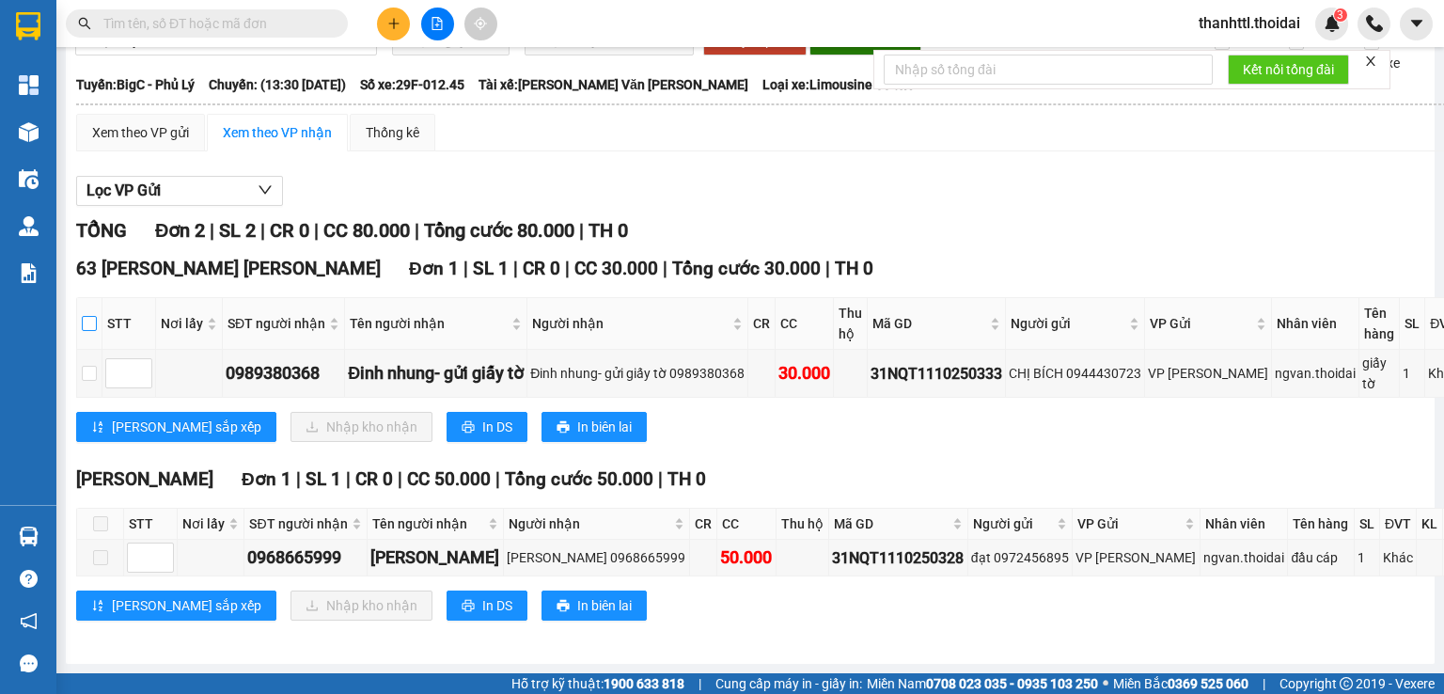
click at [90, 316] on input "checkbox" at bounding box center [89, 323] width 15 height 15
checkbox input "true"
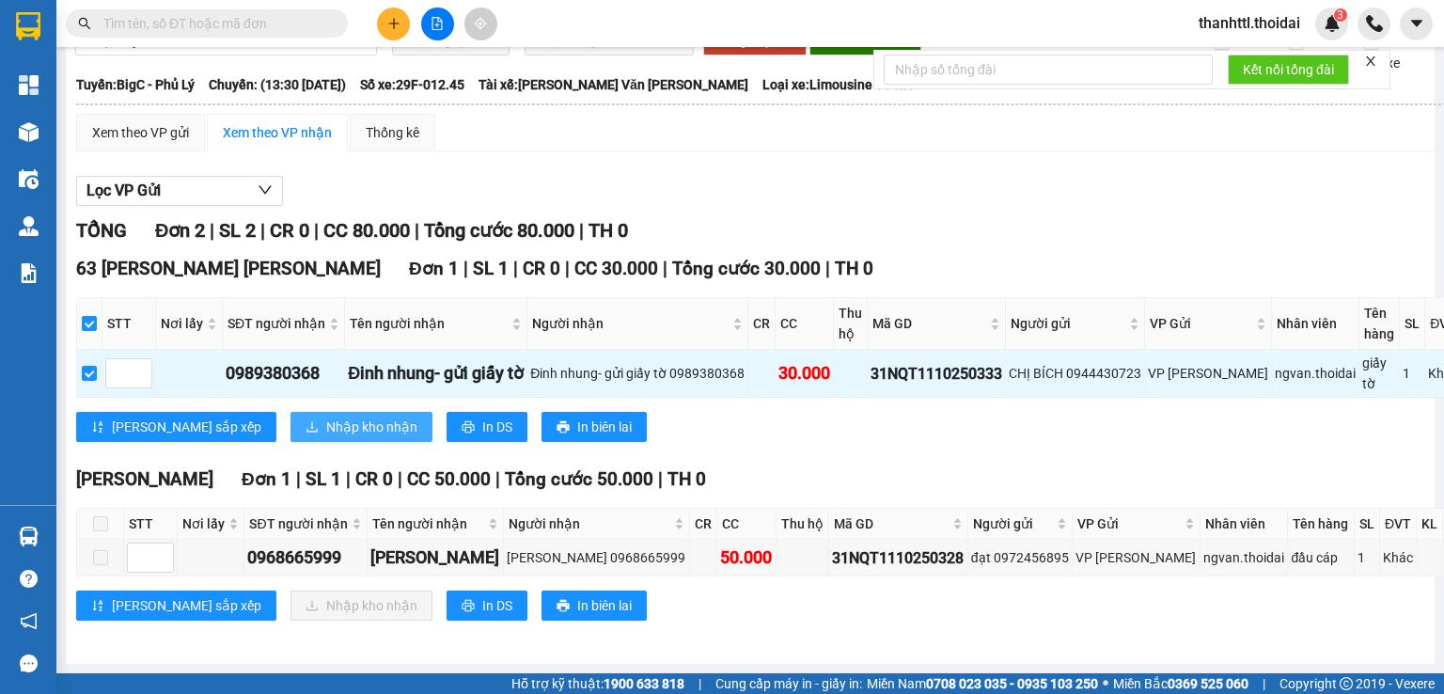
click at [326, 421] on span "Nhập kho nhận" at bounding box center [371, 426] width 91 height 21
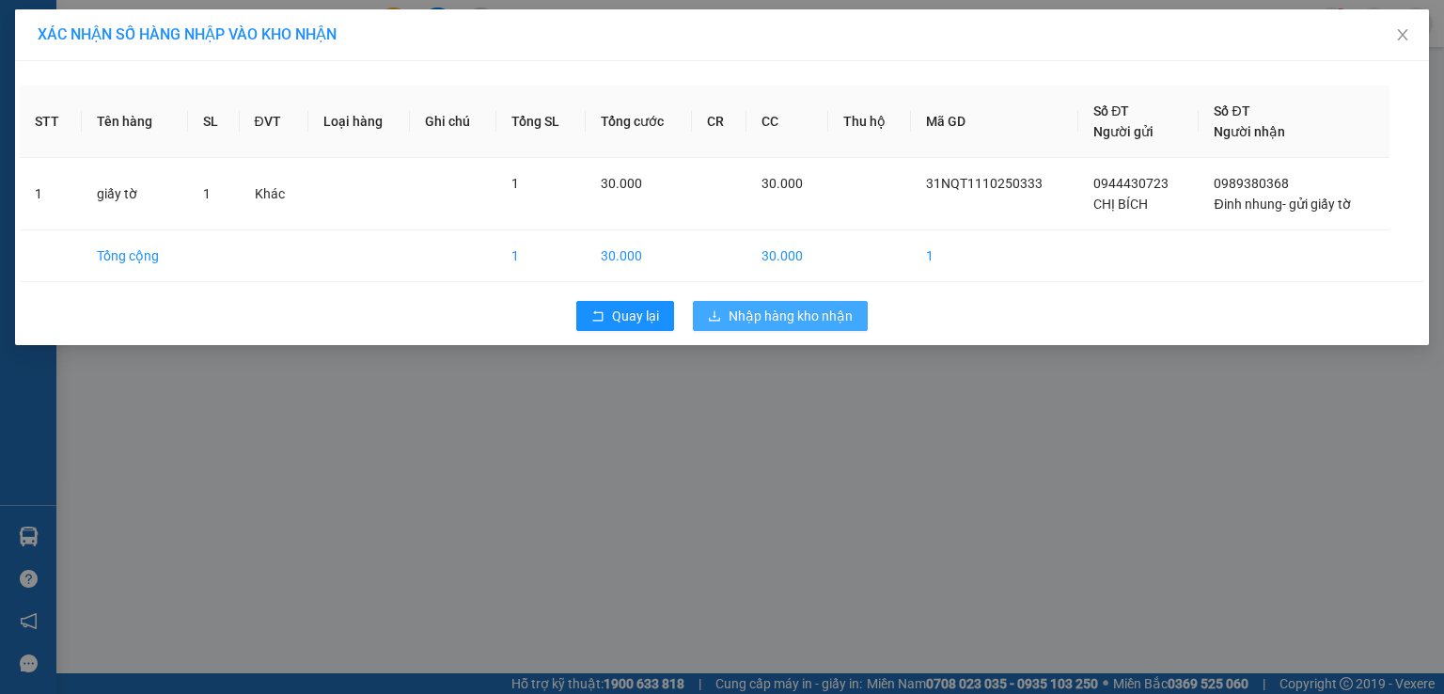
click at [771, 318] on span "Nhập hàng kho nhận" at bounding box center [790, 315] width 124 height 21
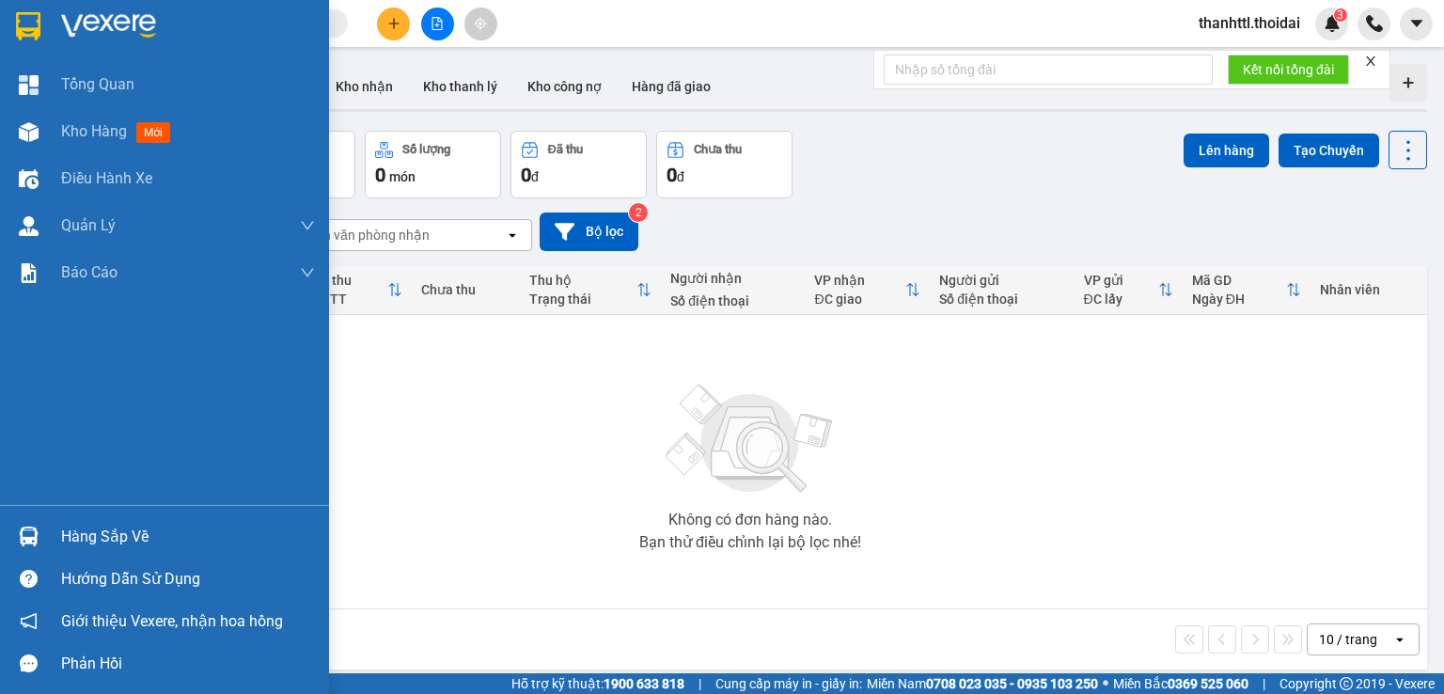
drag, startPoint x: 110, startPoint y: 539, endPoint x: 147, endPoint y: 530, distance: 37.6
click at [112, 539] on div "Hàng sắp về" at bounding box center [188, 537] width 254 height 28
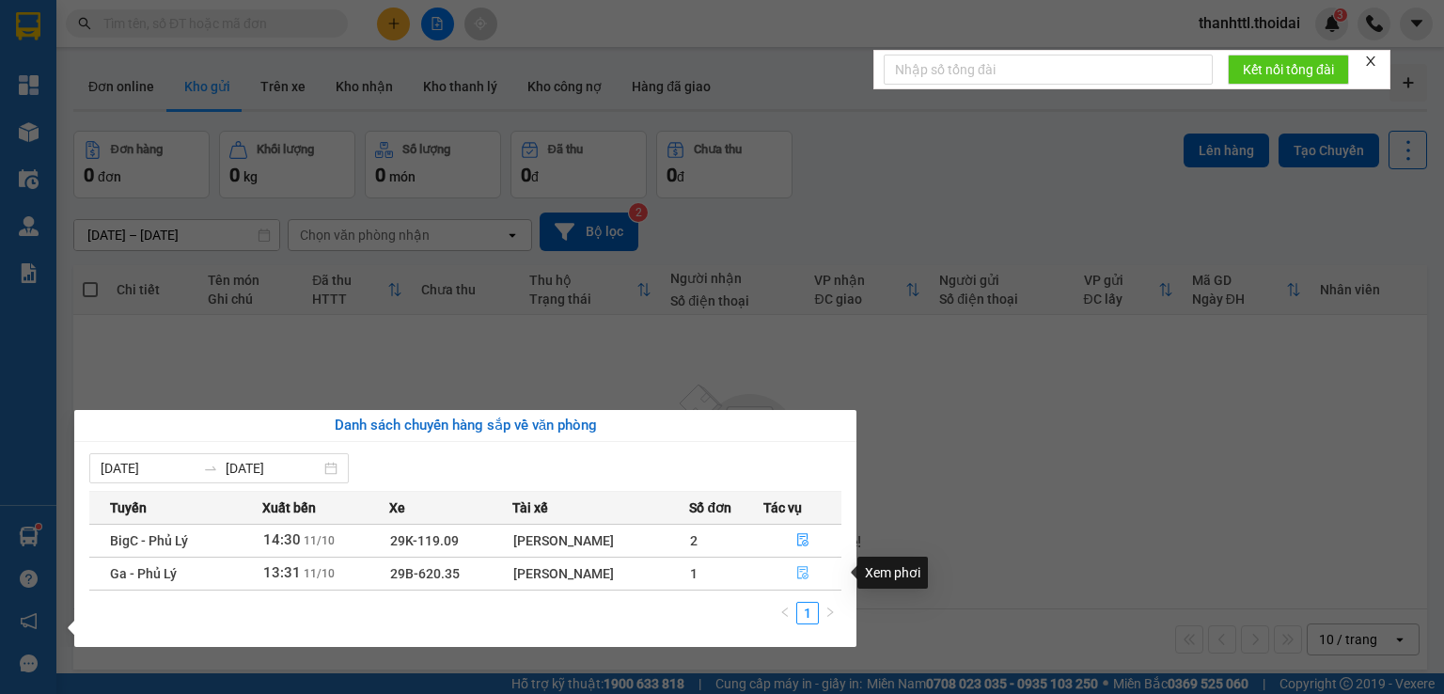
click at [797, 574] on icon "file-done" at bounding box center [802, 572] width 13 height 13
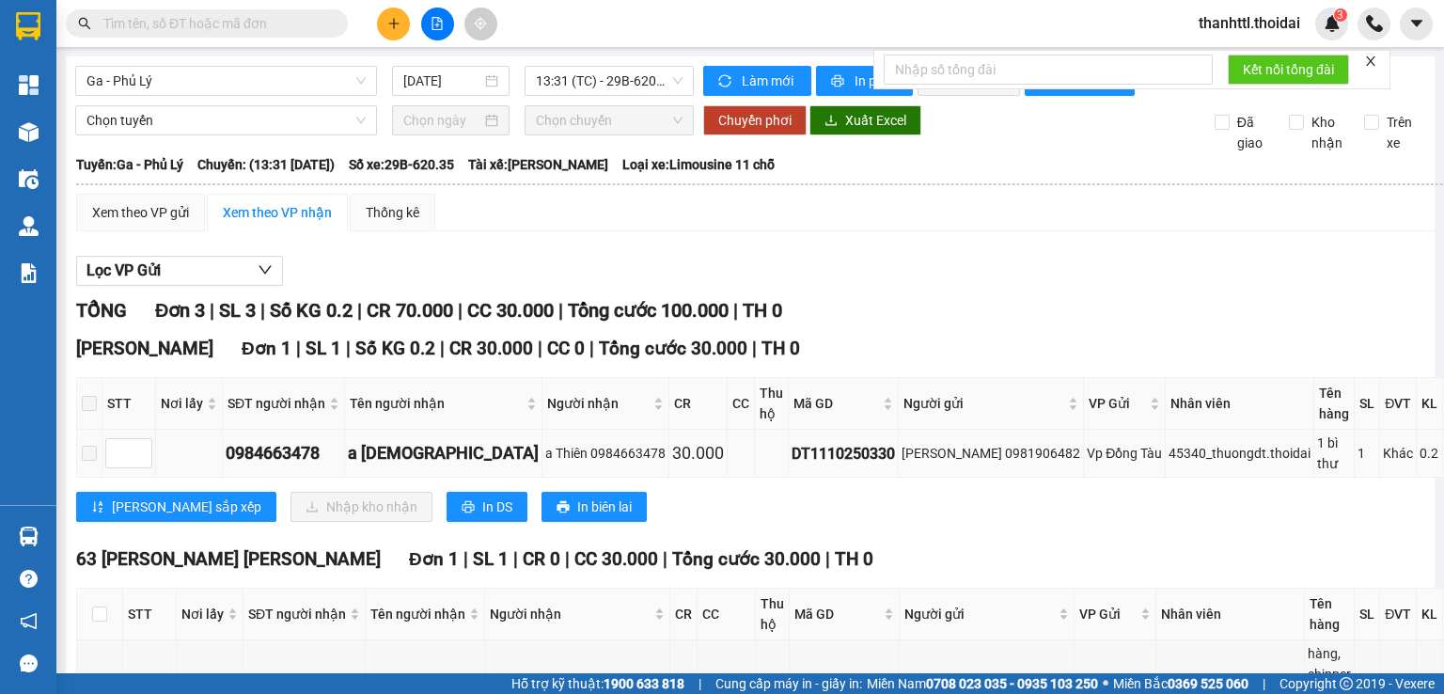
scroll to position [188, 0]
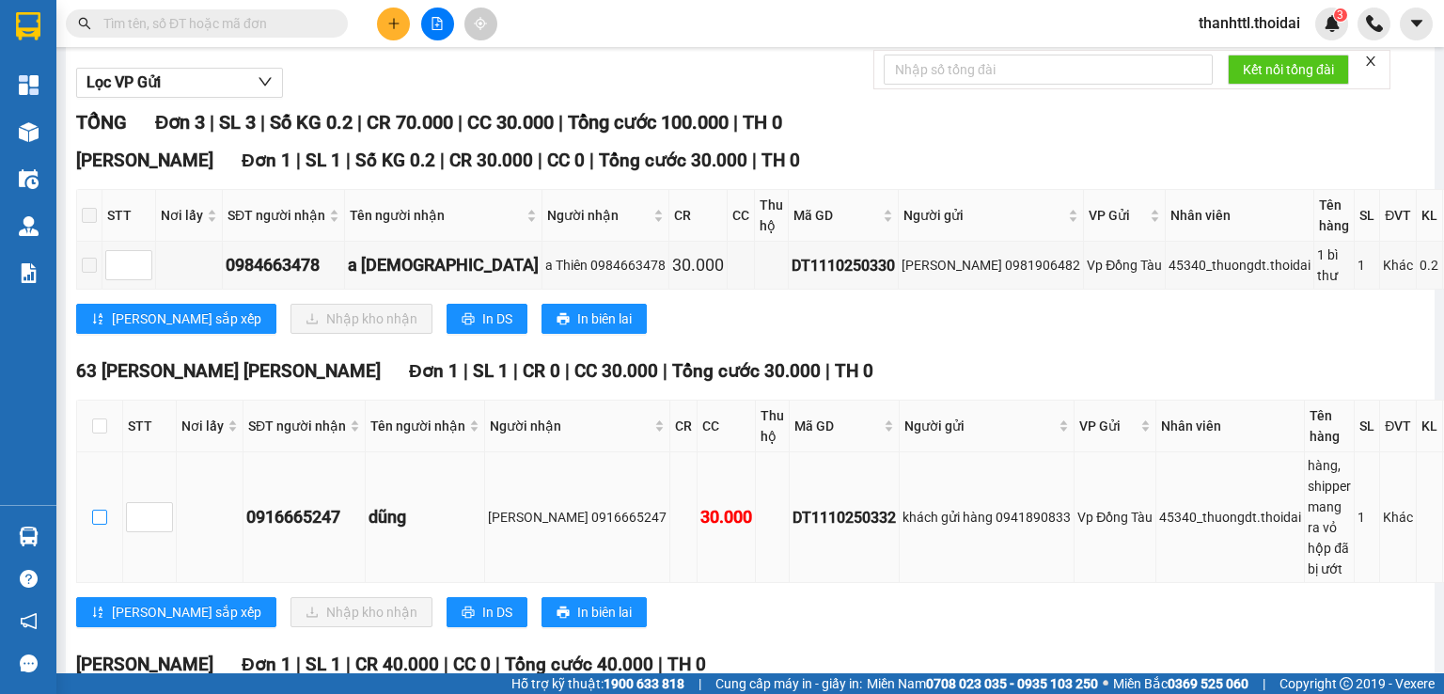
click at [92, 520] on input "checkbox" at bounding box center [99, 516] width 15 height 15
checkbox input "true"
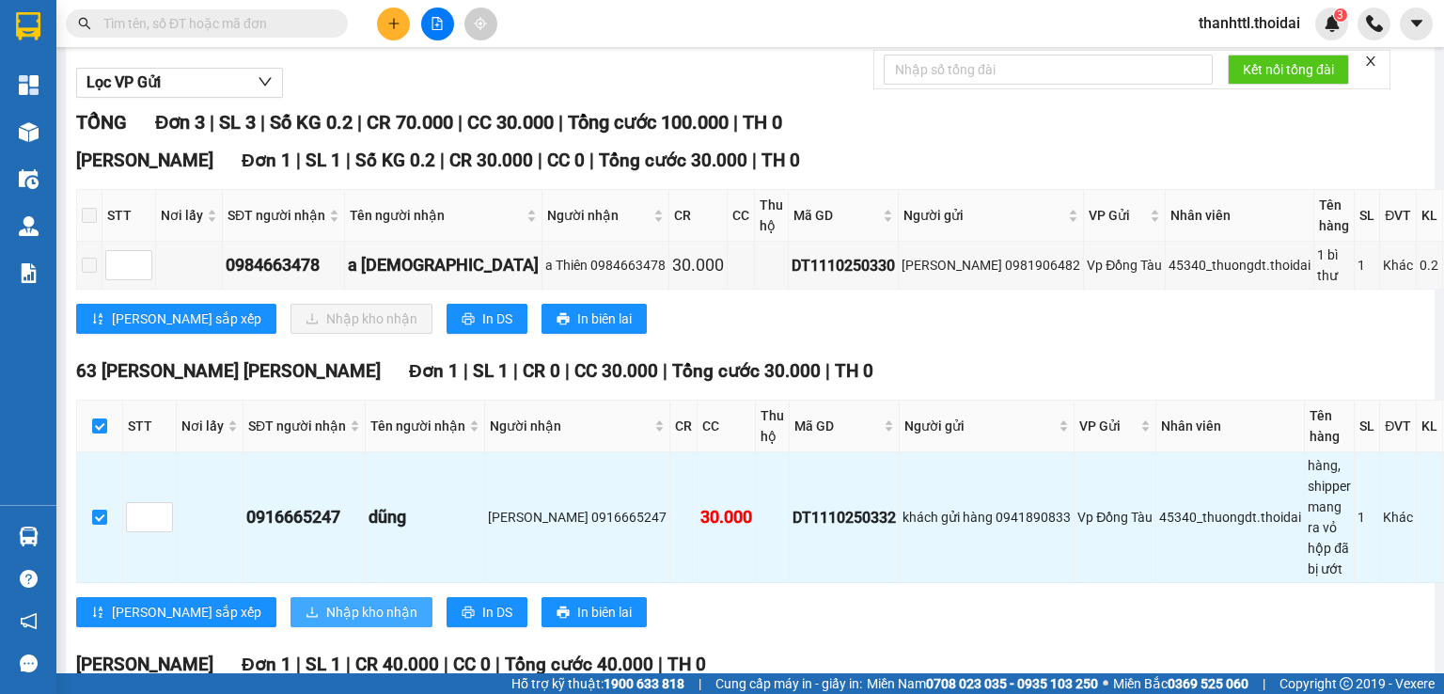
click at [326, 612] on span "Nhập kho nhận" at bounding box center [371, 612] width 91 height 21
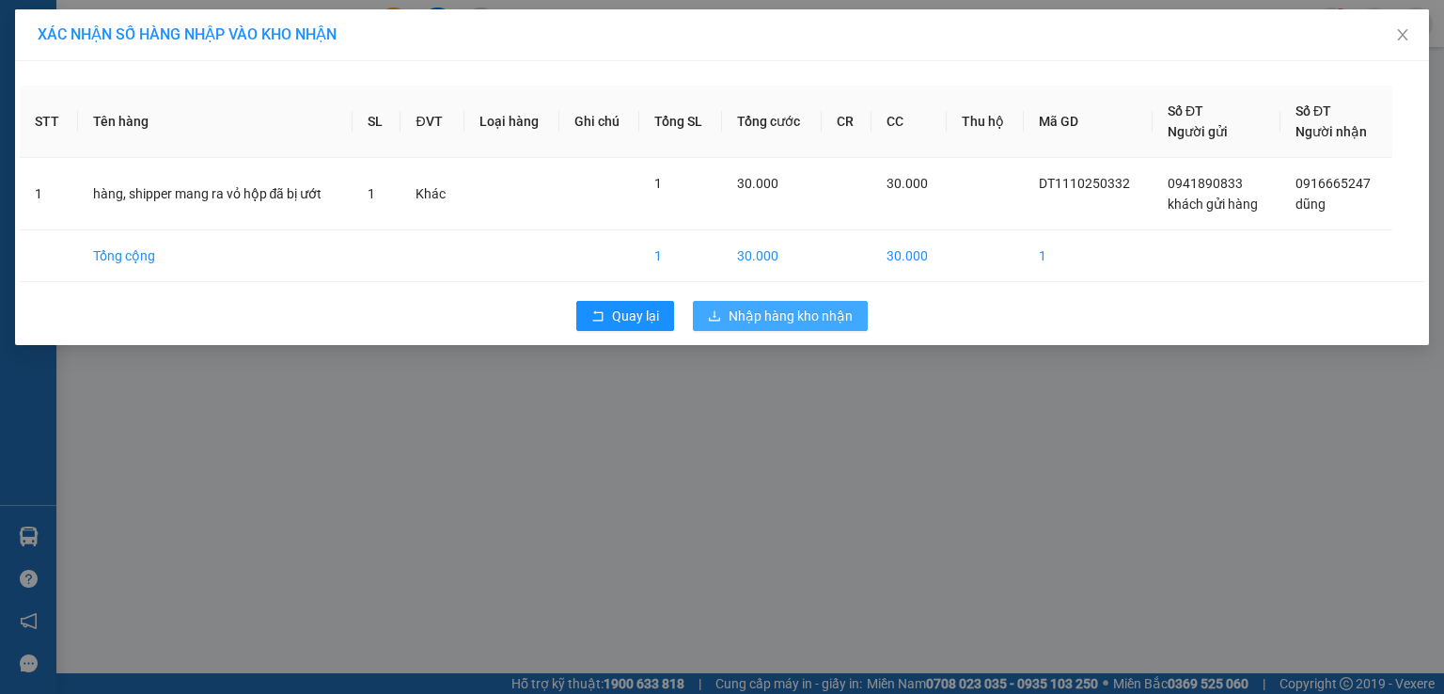
click at [782, 317] on span "Nhập hàng kho nhận" at bounding box center [790, 315] width 124 height 21
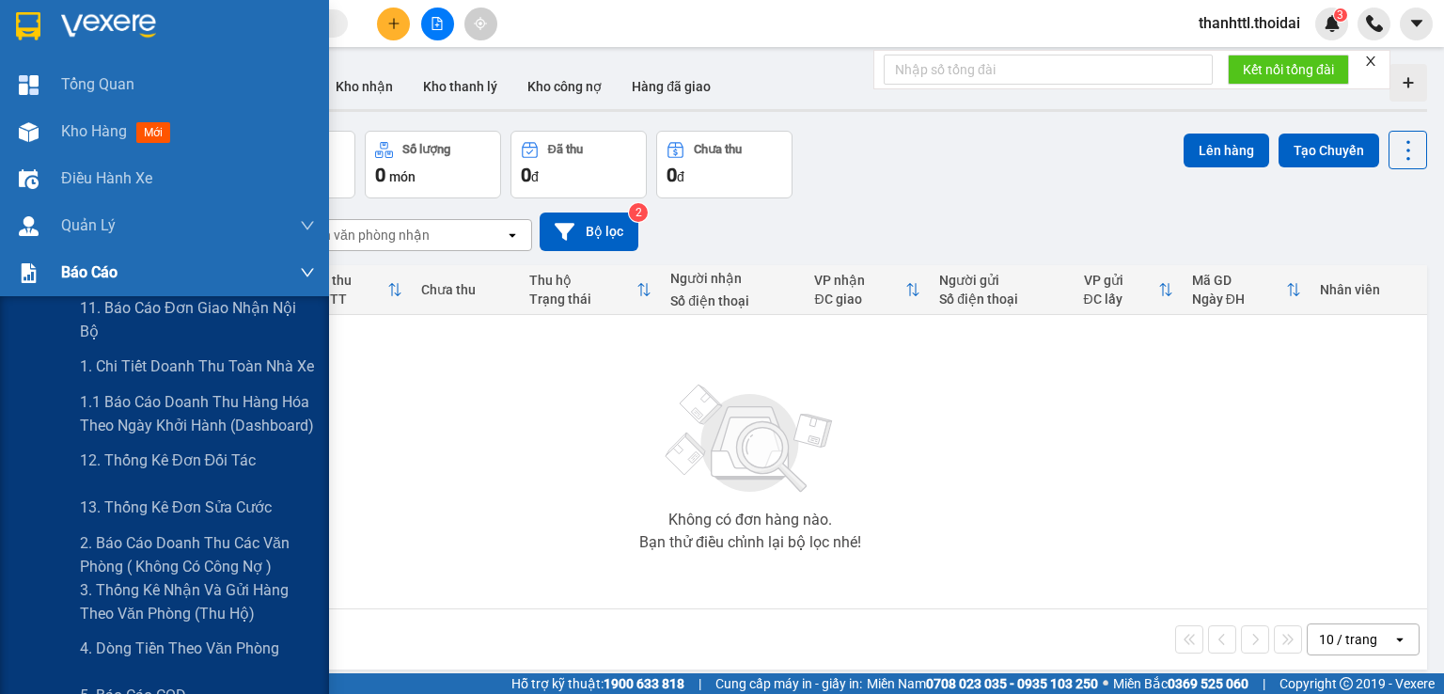
click at [81, 262] on span "Báo cáo" at bounding box center [89, 271] width 56 height 23
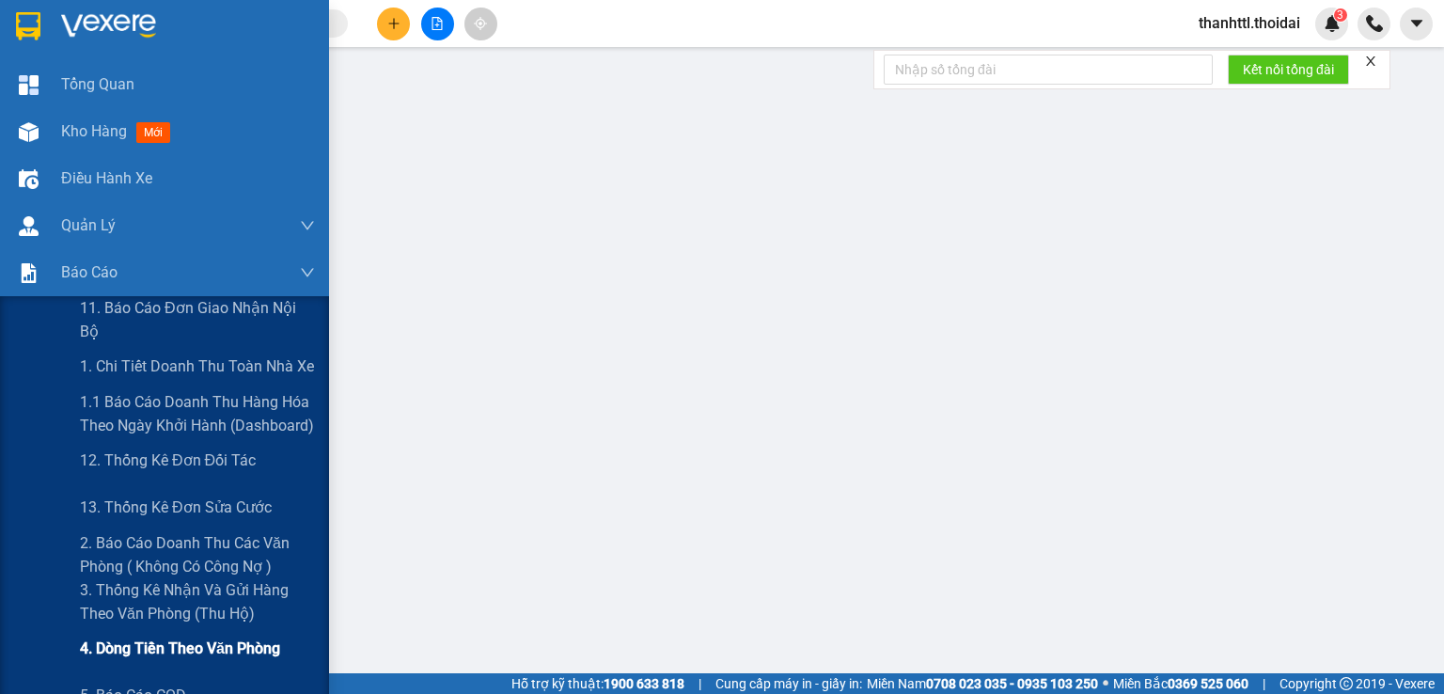
click at [114, 651] on span "4. Dòng tiền theo văn phòng" at bounding box center [180, 647] width 200 height 23
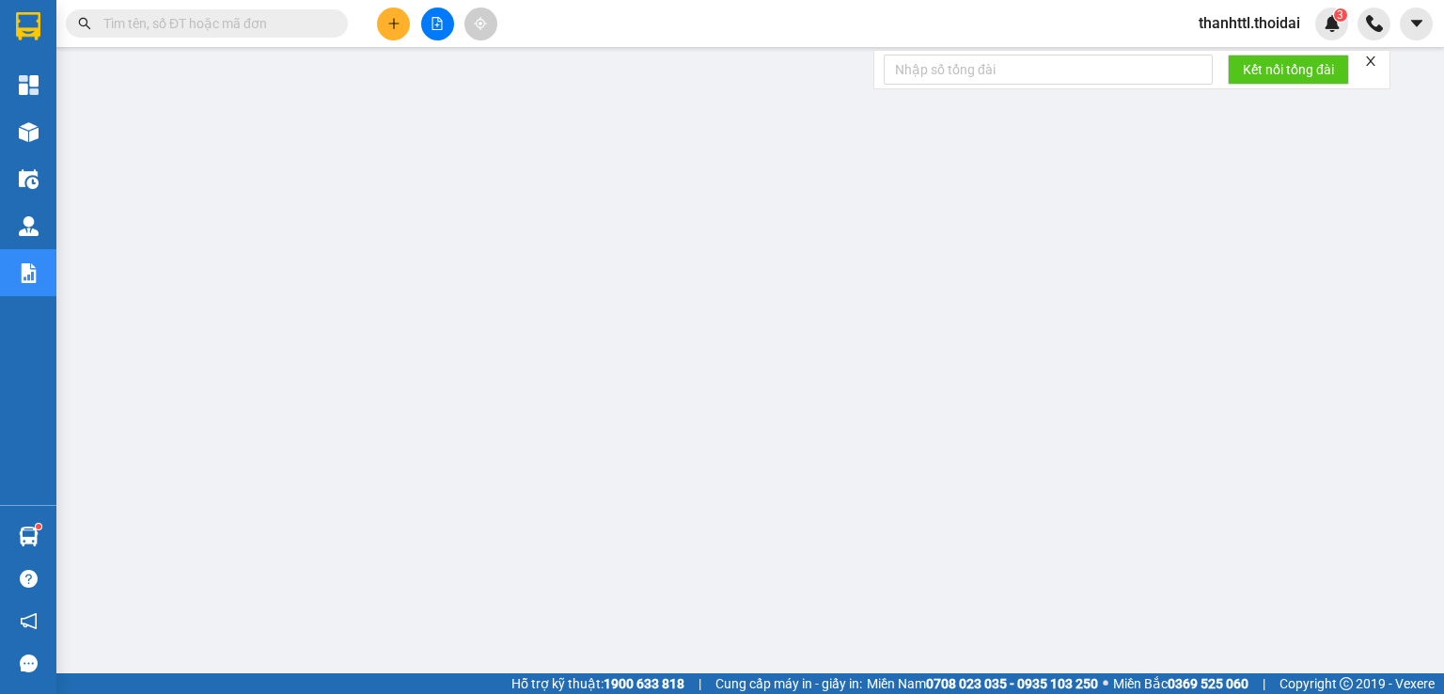
click at [287, 22] on input "text" at bounding box center [214, 23] width 222 height 21
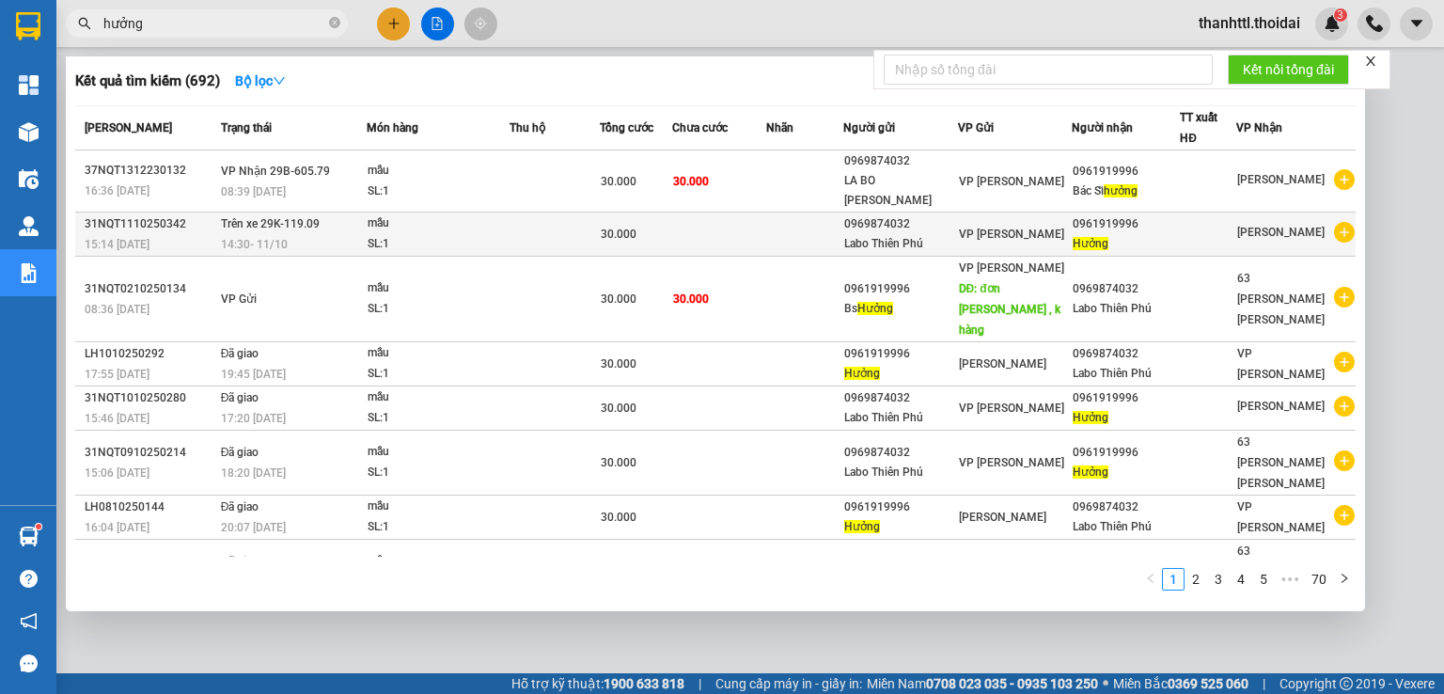
type input "hưởng"
click at [276, 238] on span "14:30 - 11/10" at bounding box center [254, 244] width 67 height 13
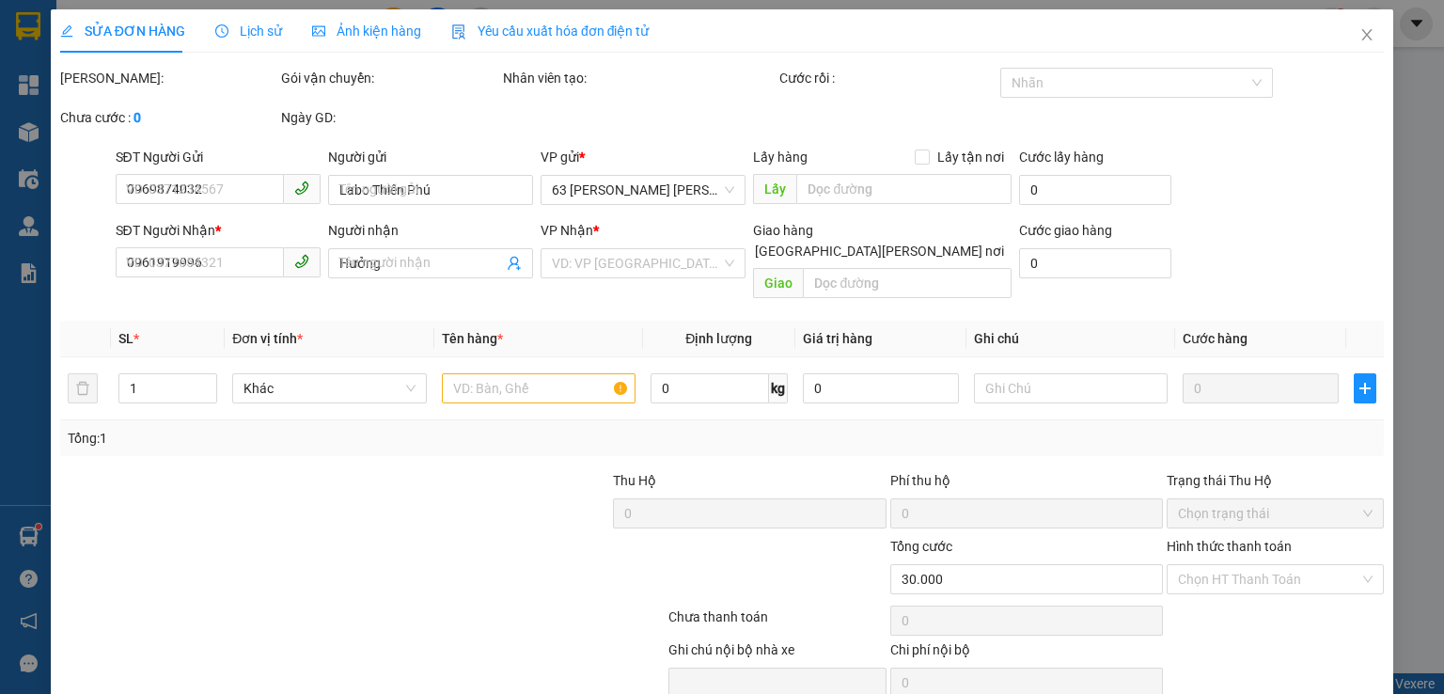
click at [255, 23] on span "Lịch sử" at bounding box center [248, 30] width 67 height 15
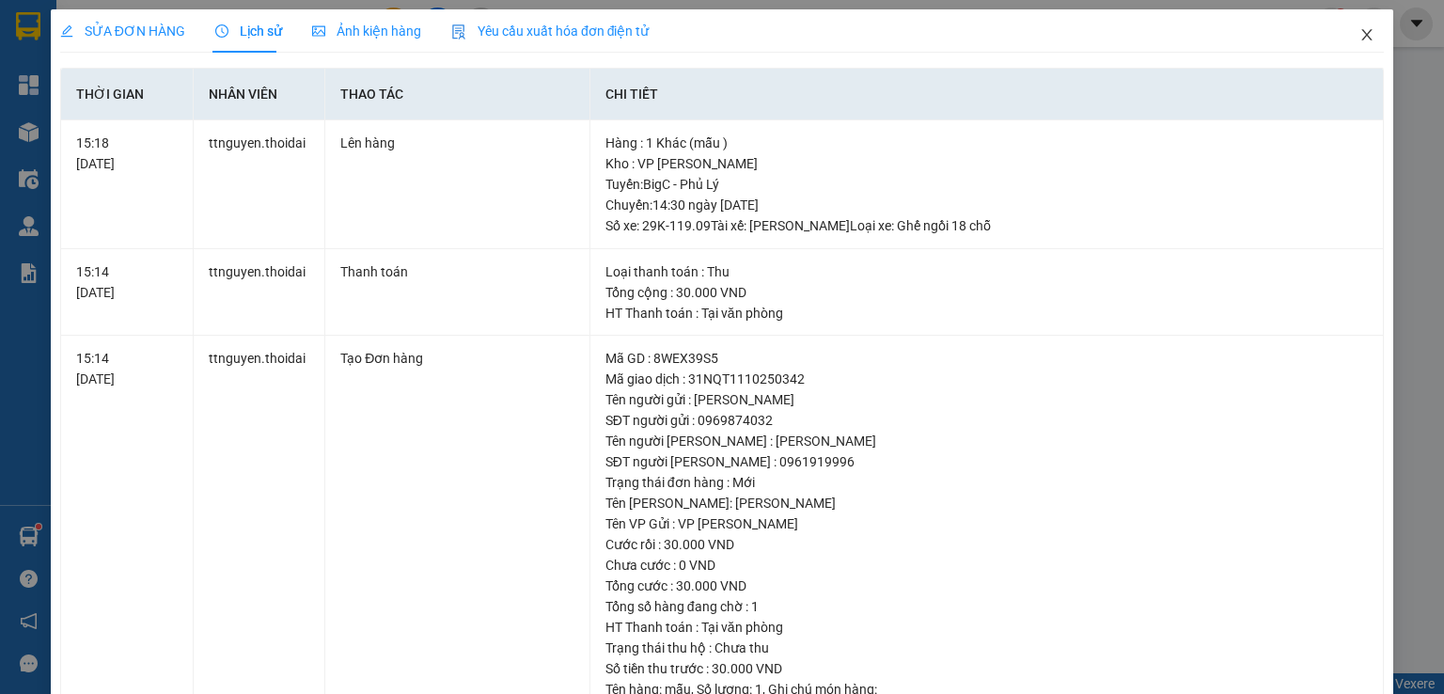
click at [1363, 32] on span "Close" at bounding box center [1366, 35] width 53 height 53
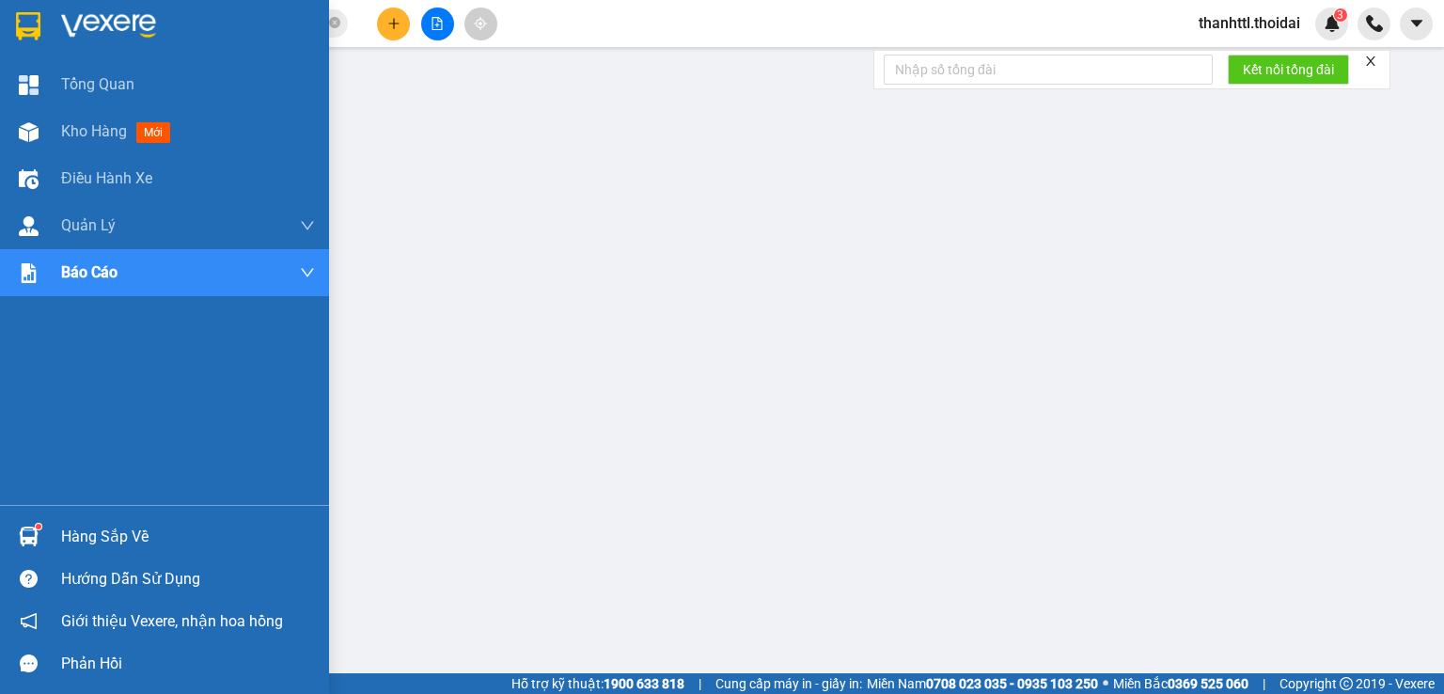
click at [45, 526] on div "Hàng sắp về" at bounding box center [164, 536] width 329 height 42
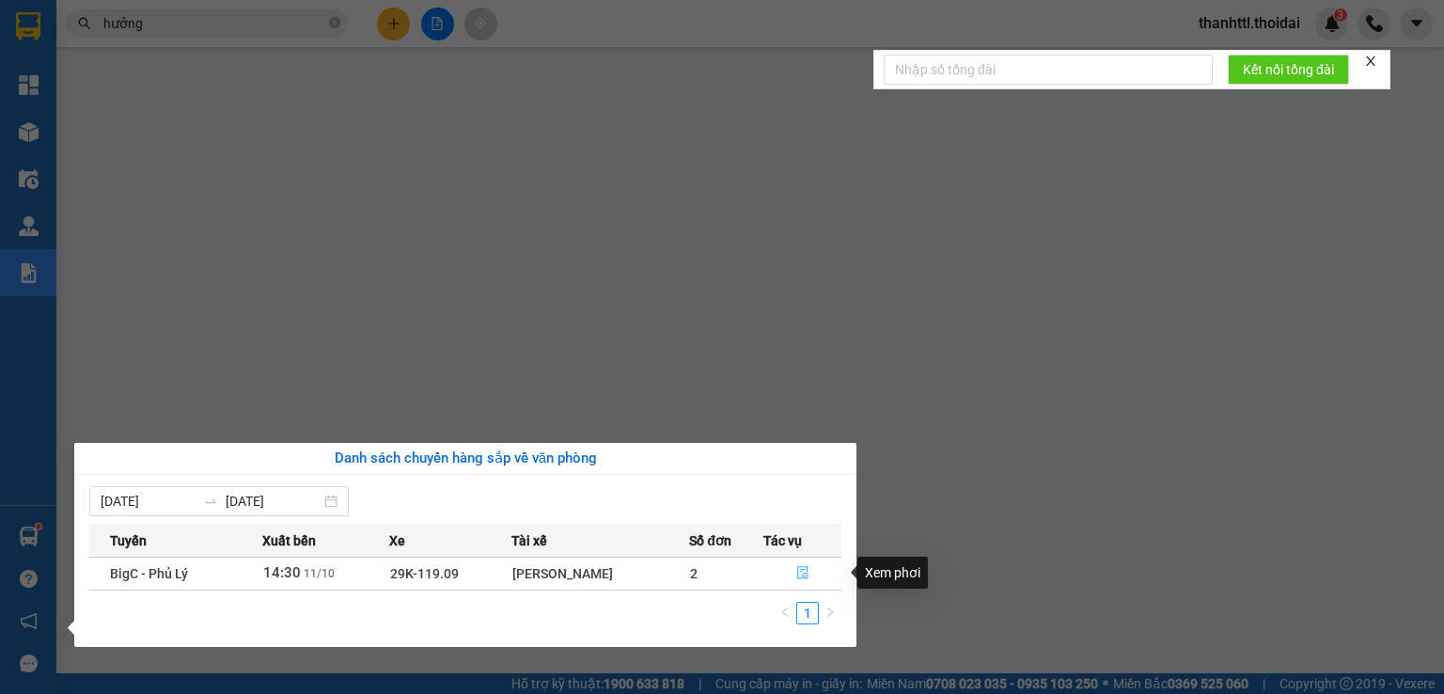
click at [802, 570] on icon "file-done" at bounding box center [802, 572] width 13 height 13
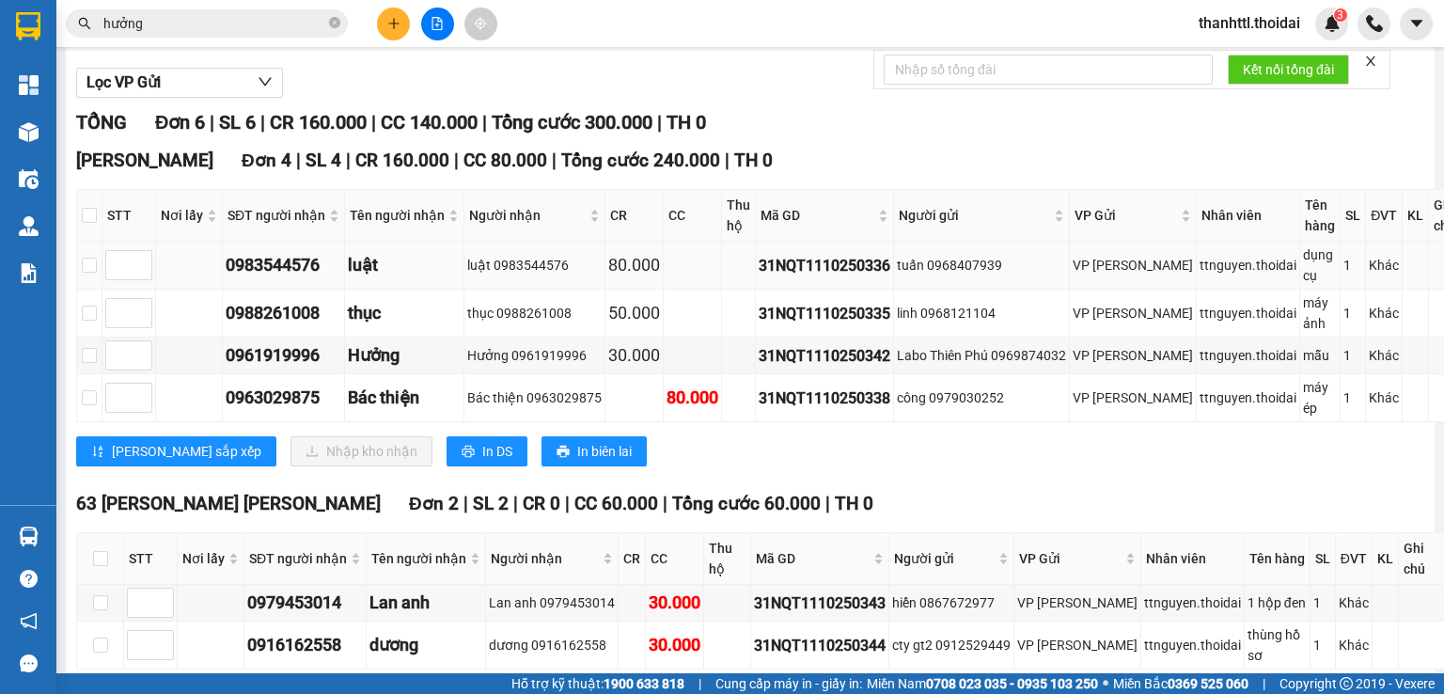
scroll to position [282, 0]
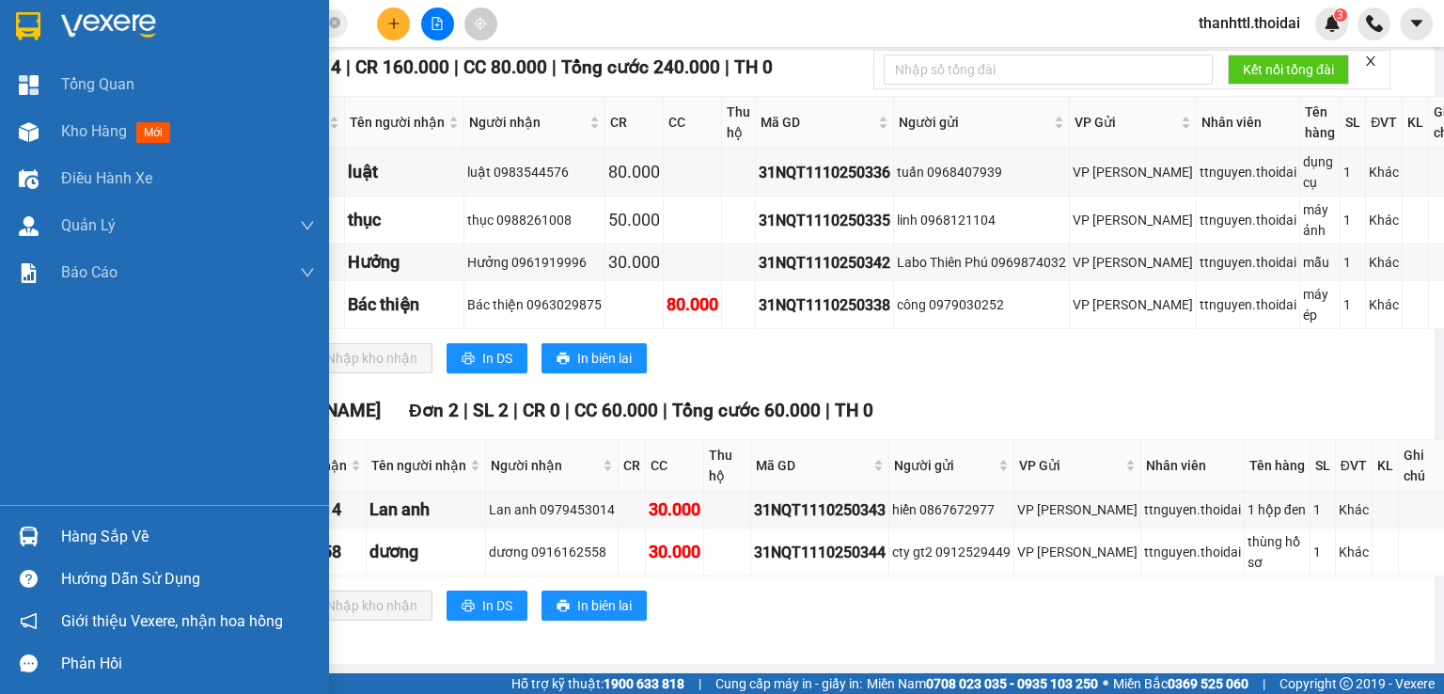
click at [83, 540] on div "Hàng sắp về" at bounding box center [188, 537] width 254 height 28
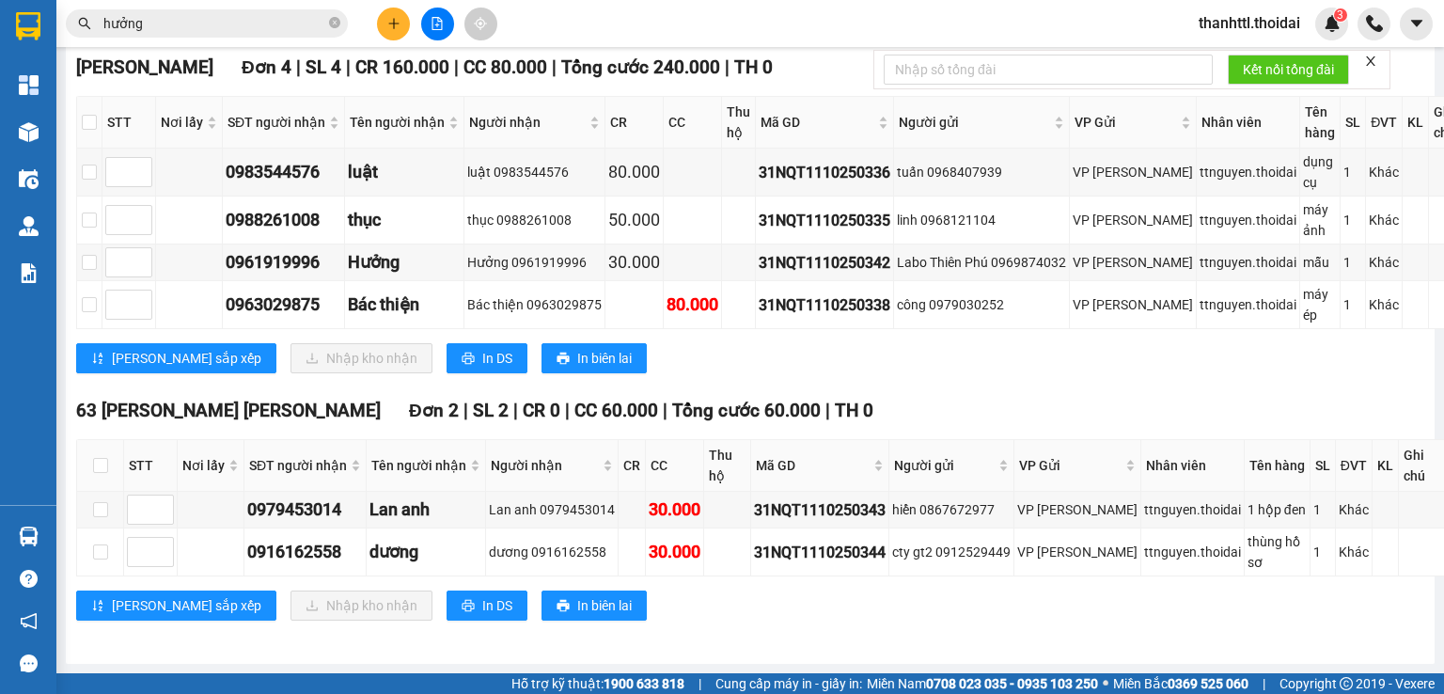
click at [955, 411] on section "Kết quả tìm kiếm ( 692 ) Bộ lọc Mã ĐH Trạng thái Món hàng Thu hộ Tổng cước Chưa…" at bounding box center [722, 347] width 1444 height 694
click at [101, 517] on input "checkbox" at bounding box center [100, 509] width 15 height 15
checkbox input "true"
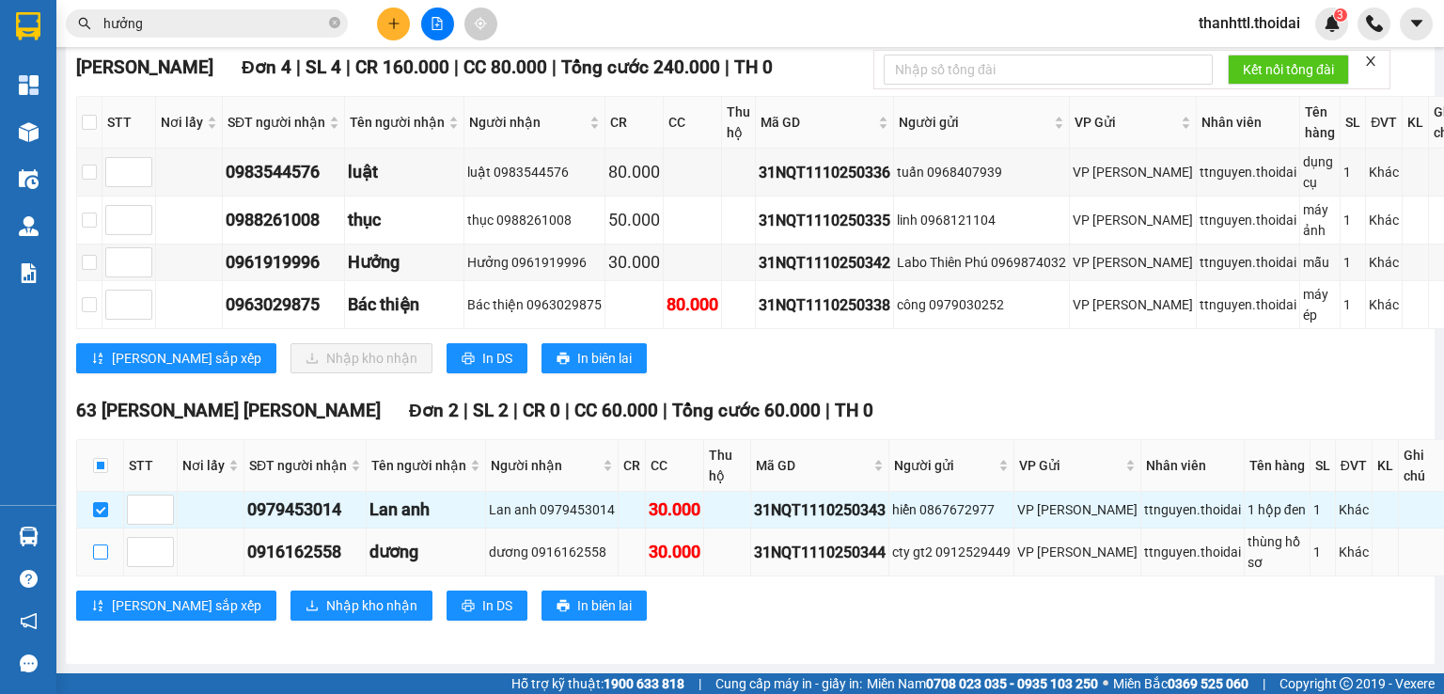
click at [101, 559] on input "checkbox" at bounding box center [100, 551] width 15 height 15
checkbox input "true"
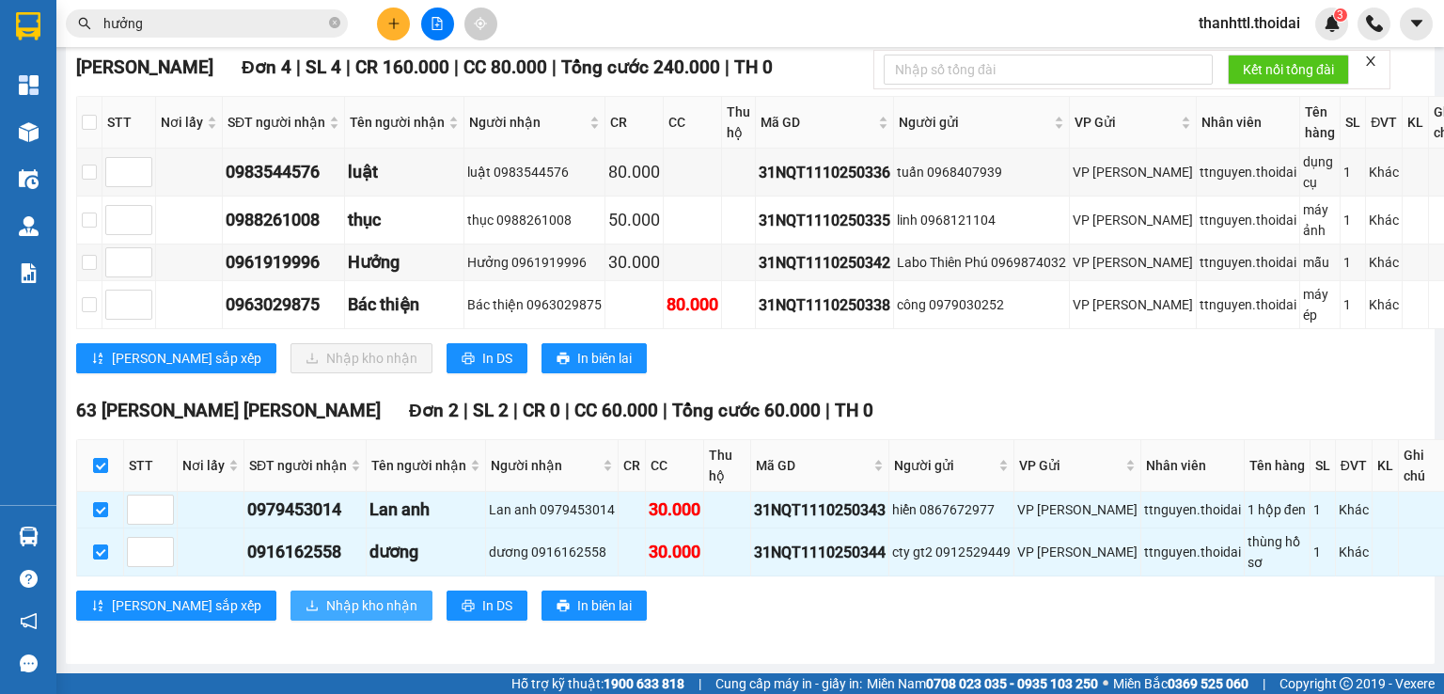
click at [326, 616] on span "Nhập kho nhận" at bounding box center [371, 605] width 91 height 21
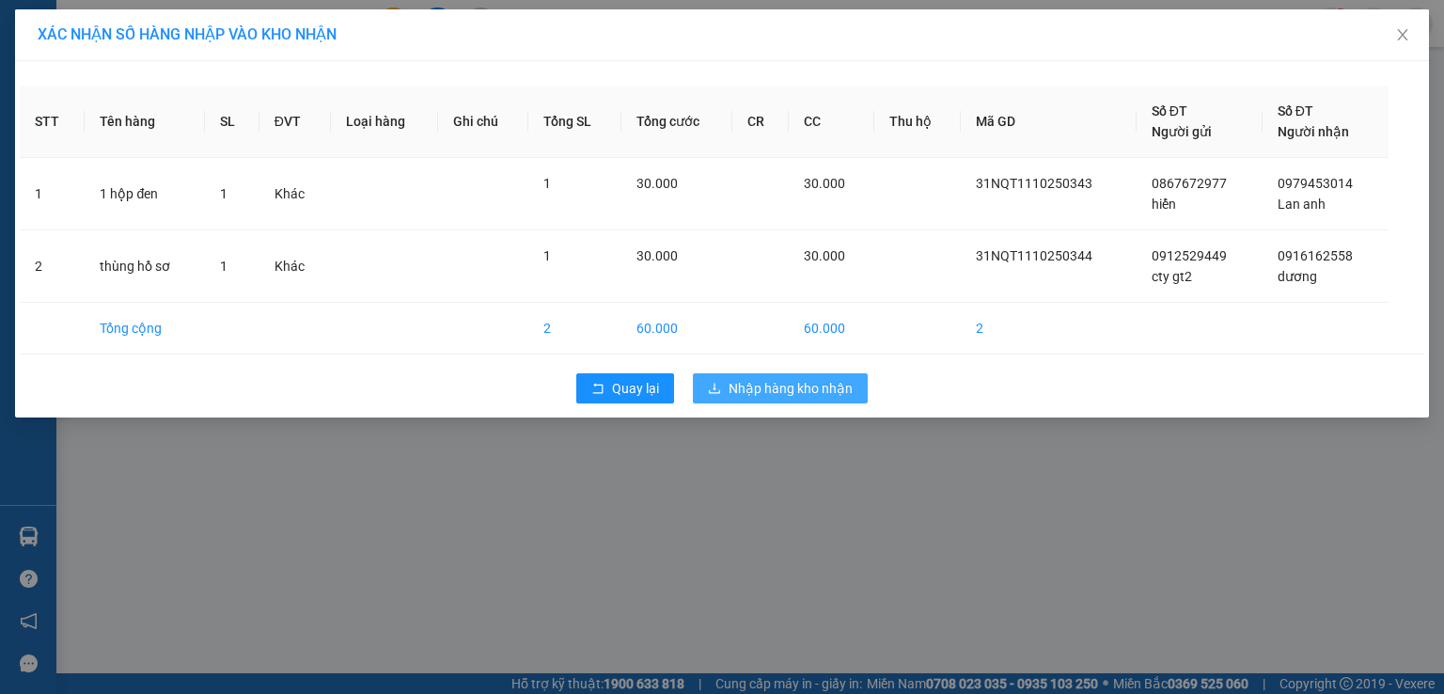
click at [743, 399] on button "Nhập hàng kho nhận" at bounding box center [780, 388] width 175 height 30
